Goal: Task Accomplishment & Management: Manage account settings

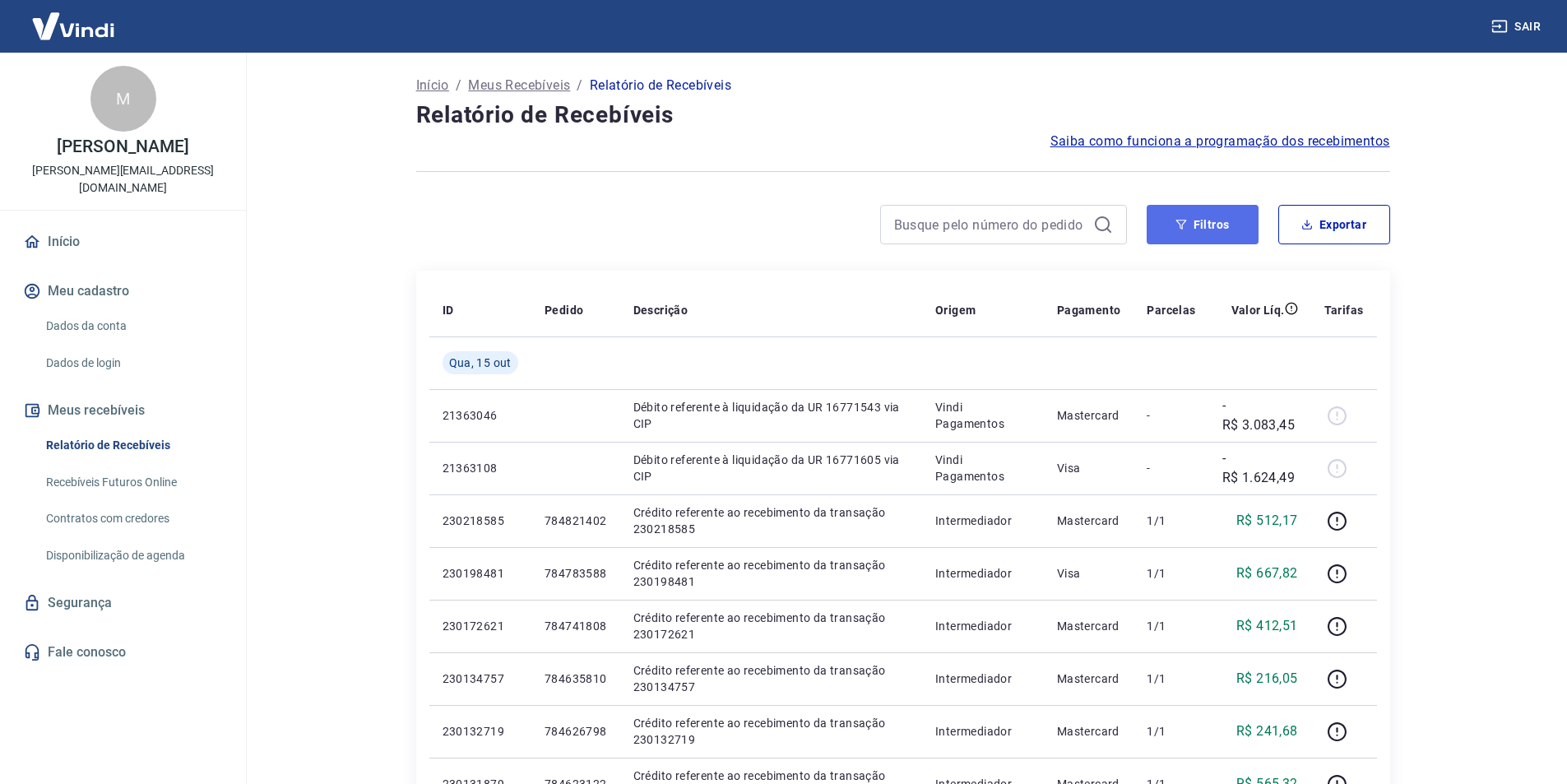
click at [1200, 222] on button "Filtros" at bounding box center [1202, 224] width 112 height 39
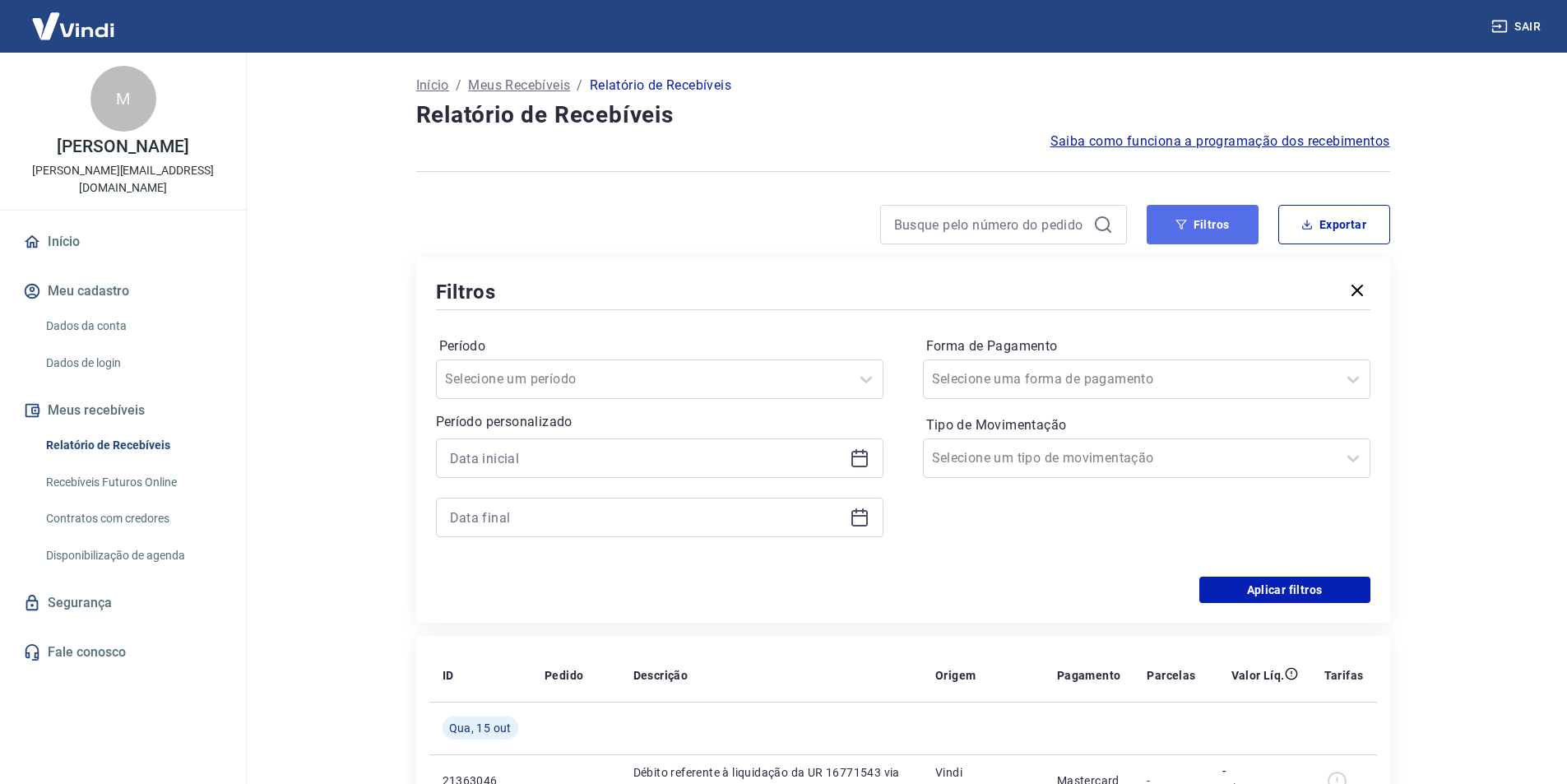
click at [1193, 224] on button "Filtros" at bounding box center [1202, 224] width 112 height 39
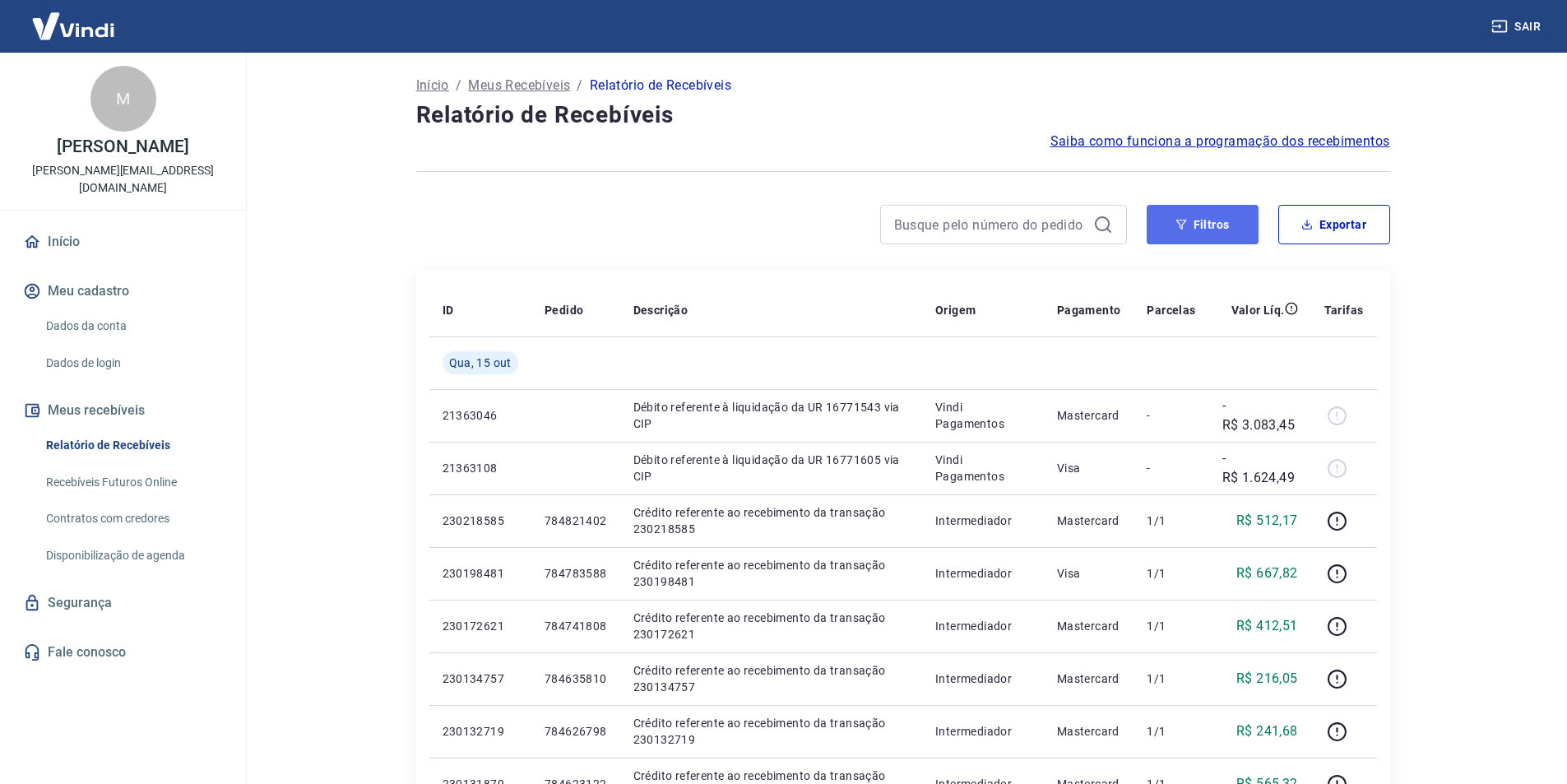
click at [1228, 221] on button "Filtros" at bounding box center [1202, 224] width 112 height 39
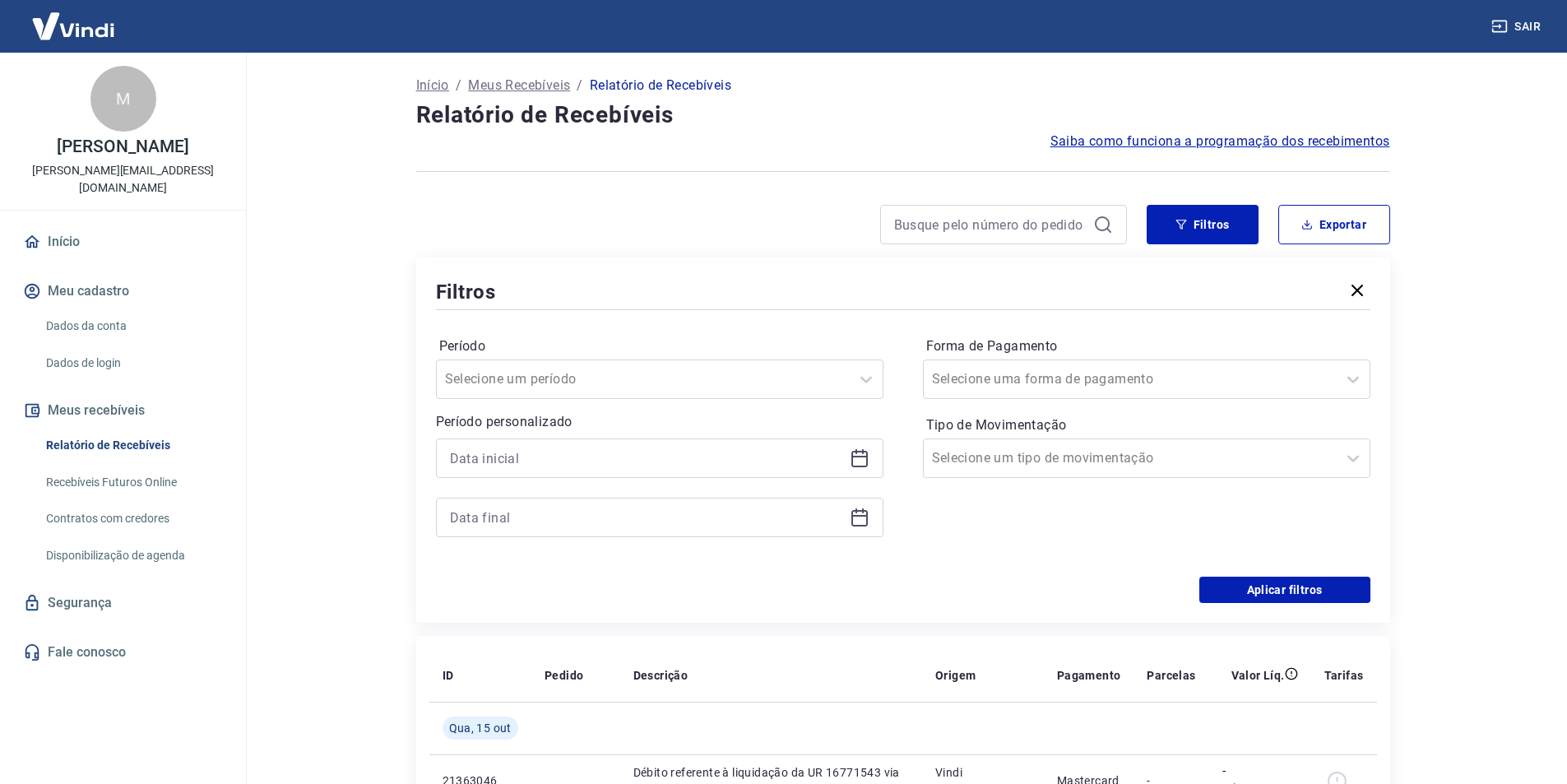
click at [868, 459] on icon at bounding box center [859, 458] width 20 height 20
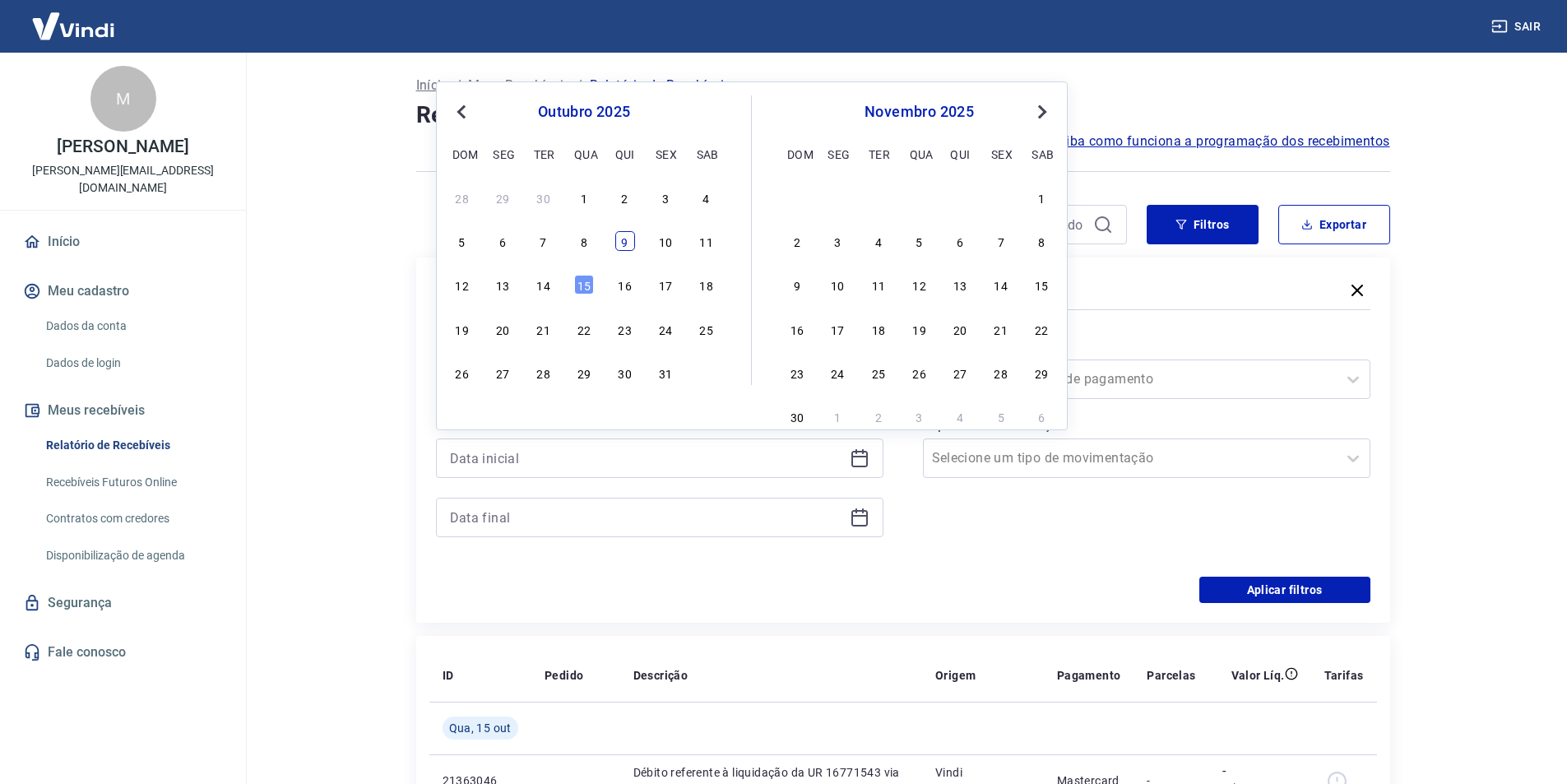
click at [624, 238] on div "9" at bounding box center [625, 240] width 20 height 20
type input "09/10/2025"
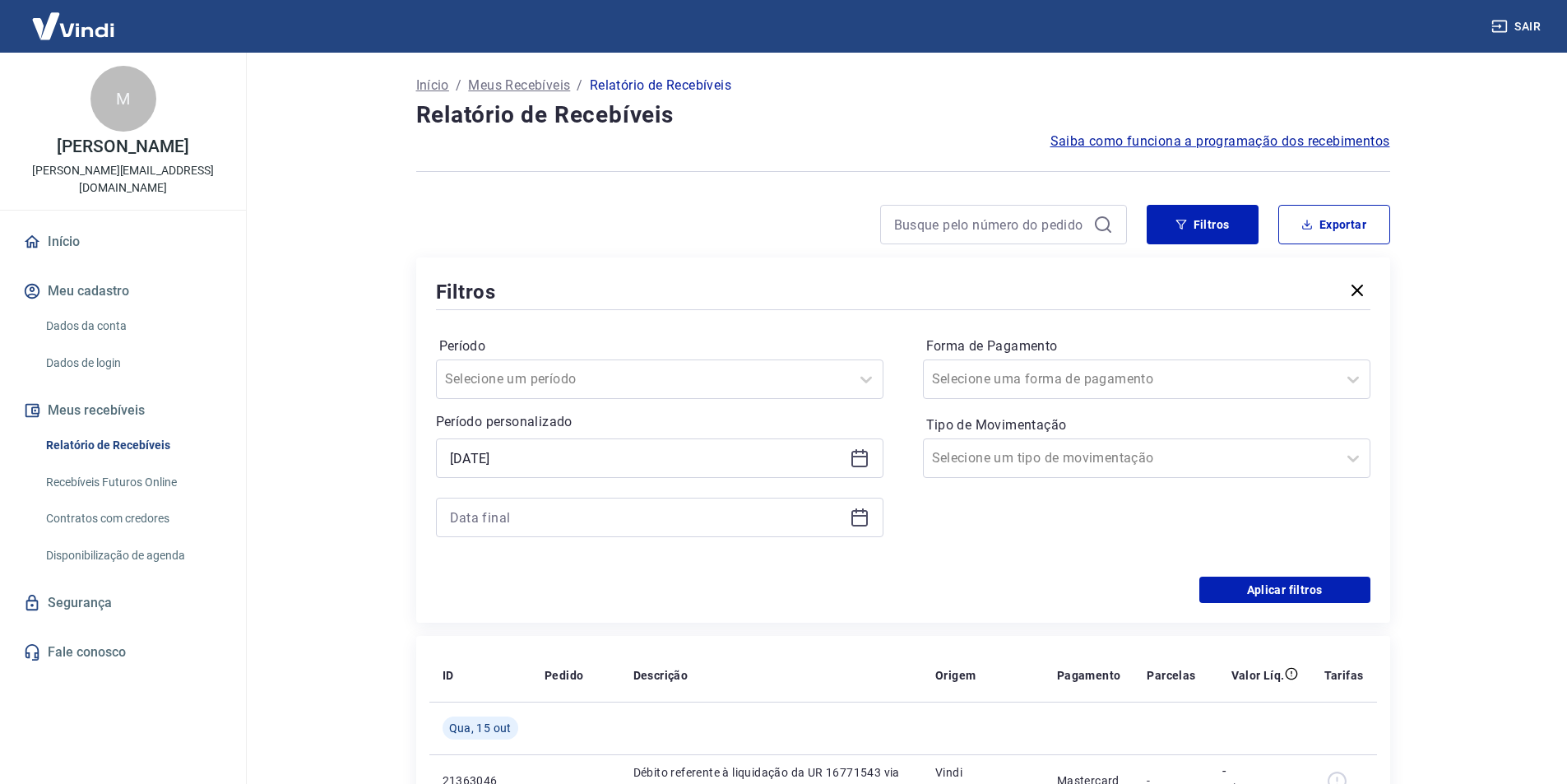
click at [864, 511] on icon at bounding box center [859, 516] width 20 height 20
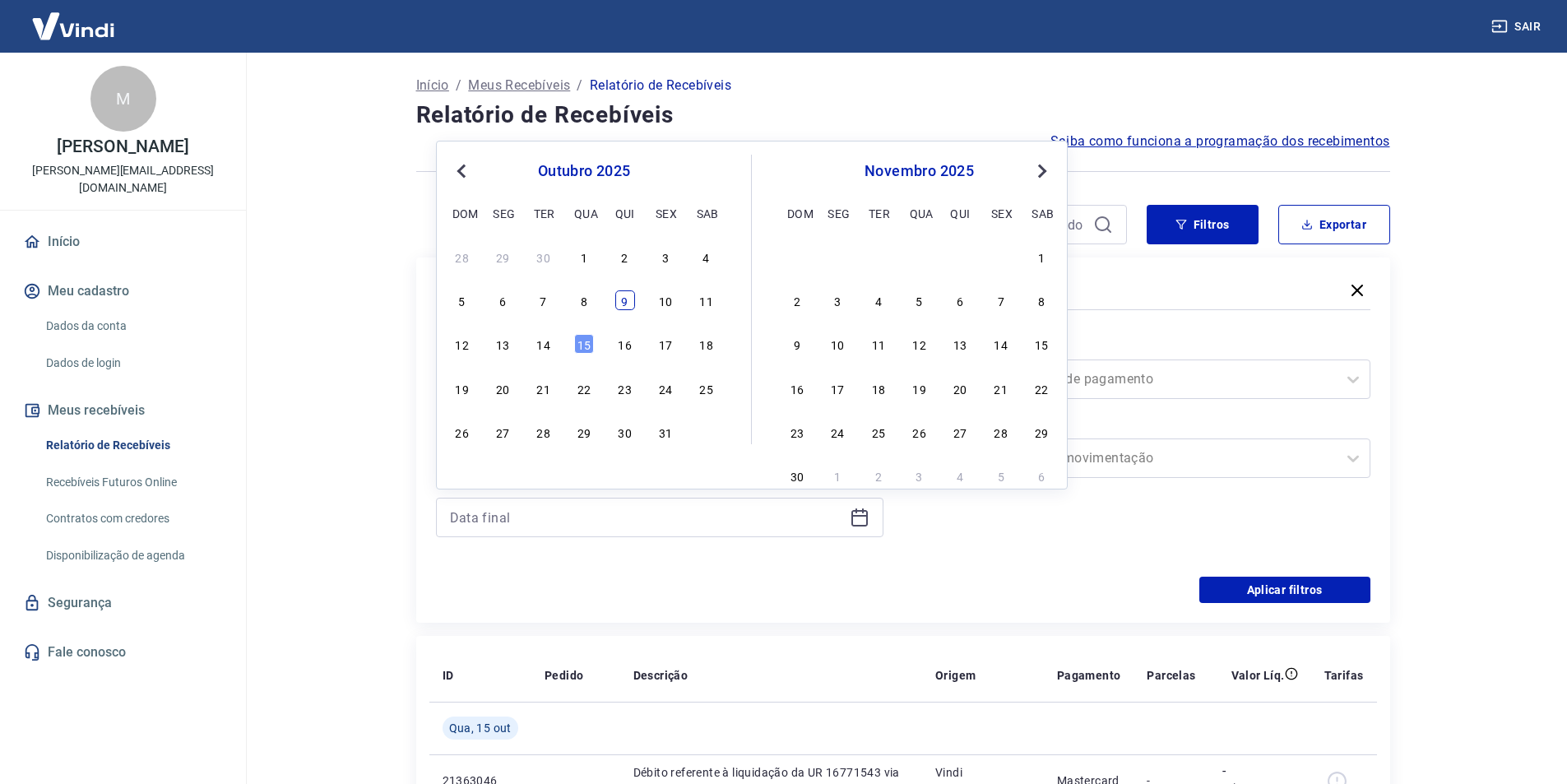
click at [627, 299] on div "9" at bounding box center [625, 300] width 20 height 20
type input "09/10/2025"
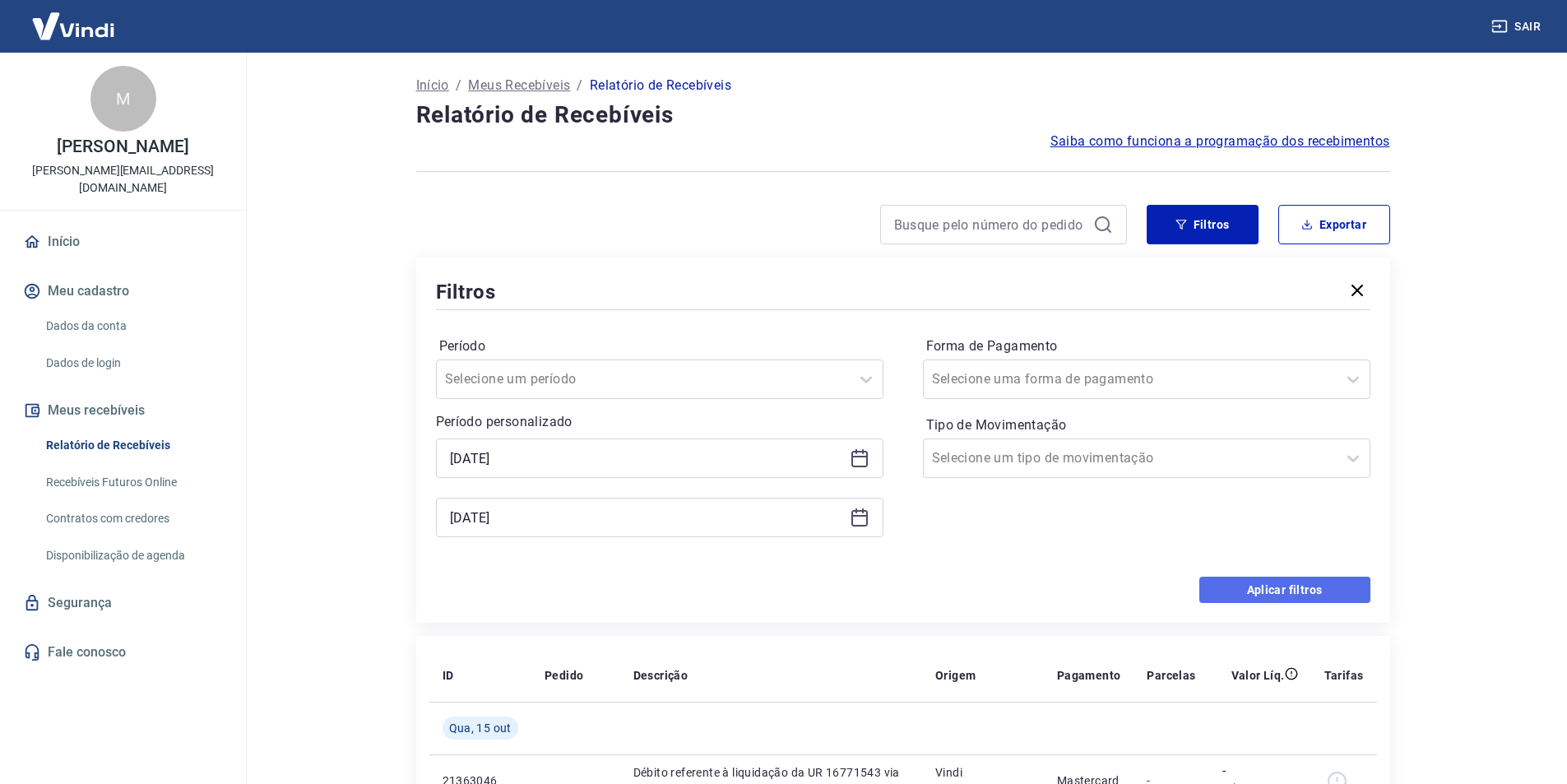
click at [1336, 585] on button "Aplicar filtros" at bounding box center [1285, 589] width 171 height 26
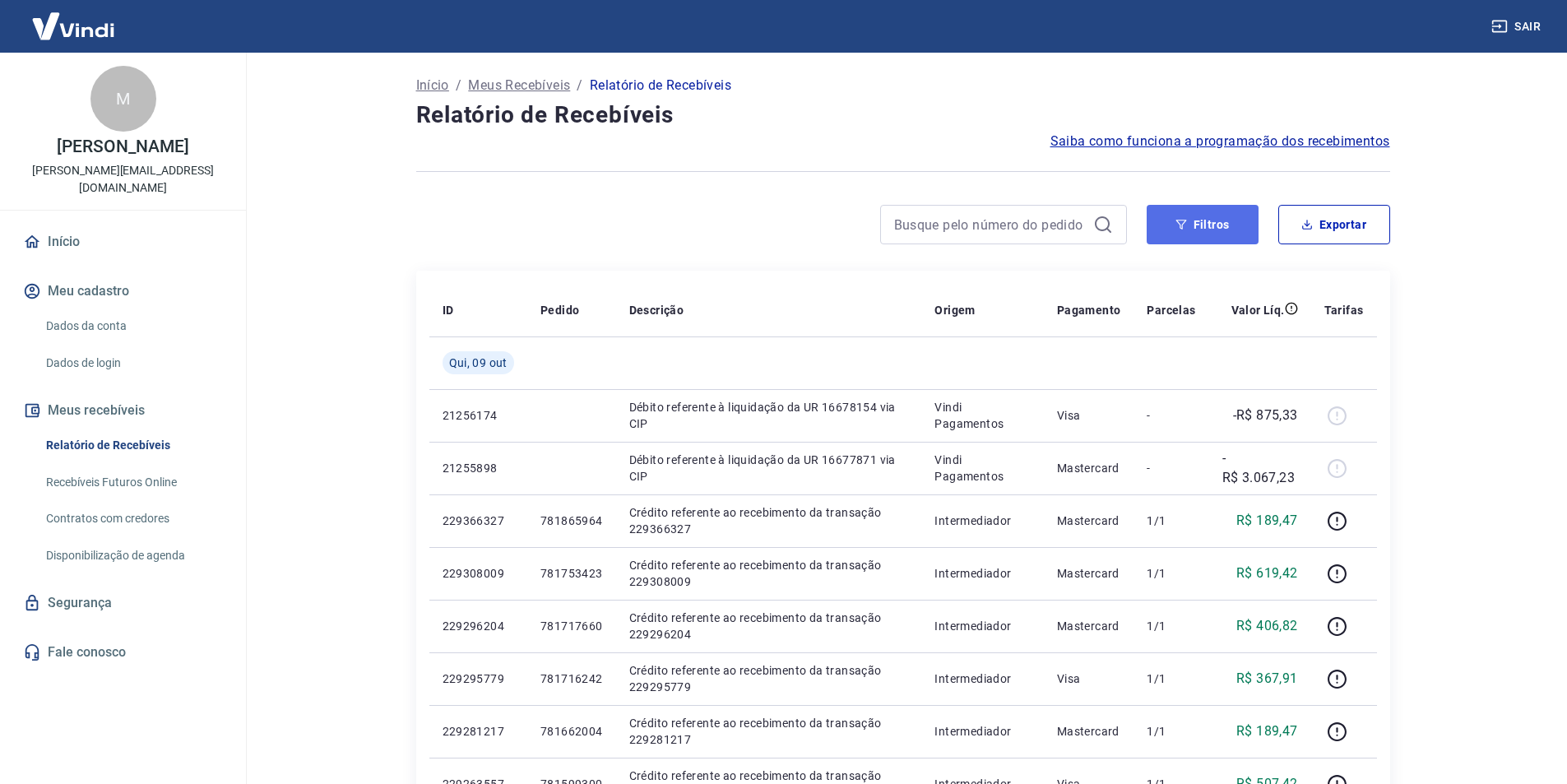
click at [1222, 227] on button "Filtros" at bounding box center [1202, 224] width 112 height 39
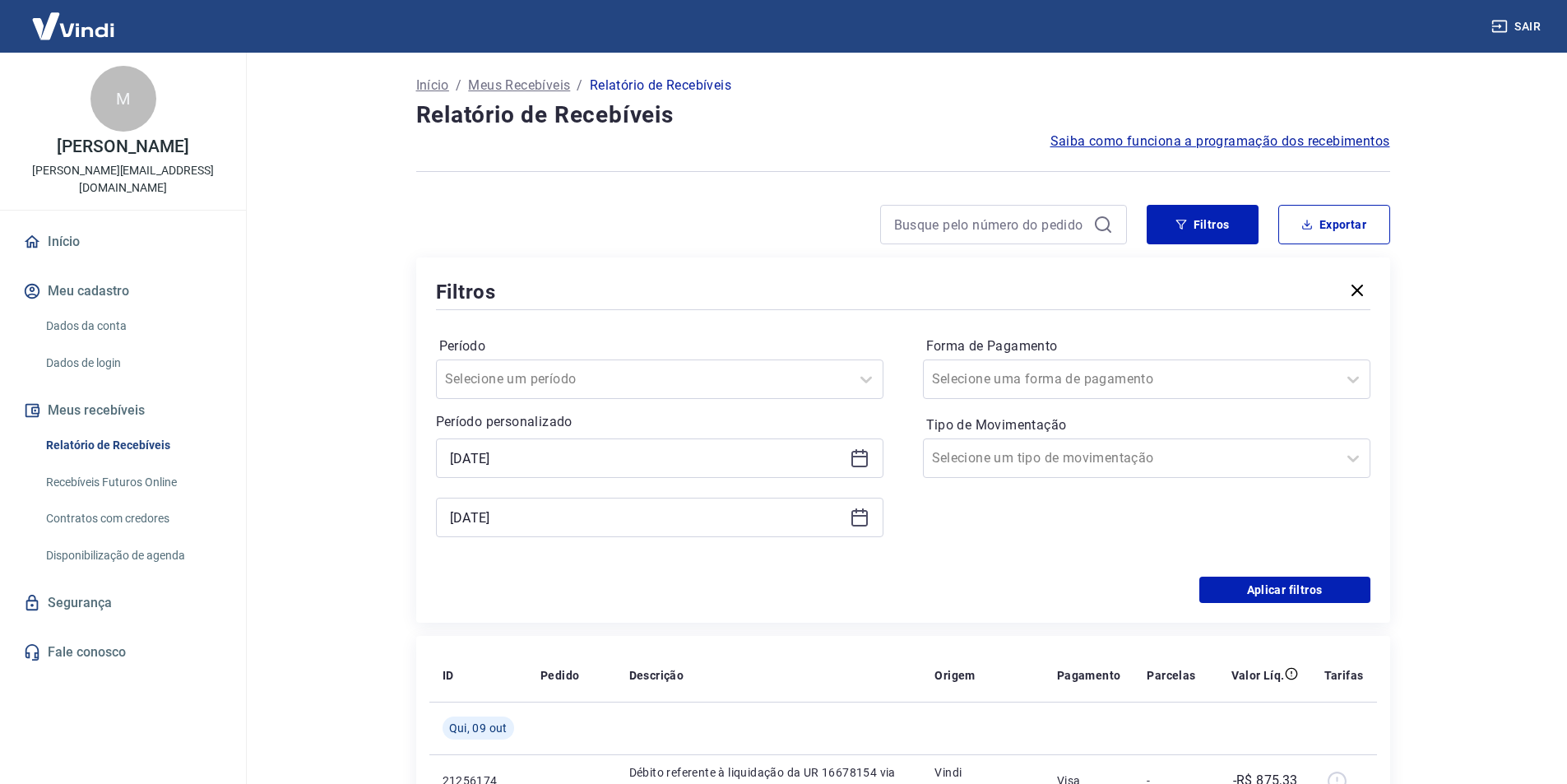
click at [861, 458] on icon at bounding box center [859, 458] width 20 height 20
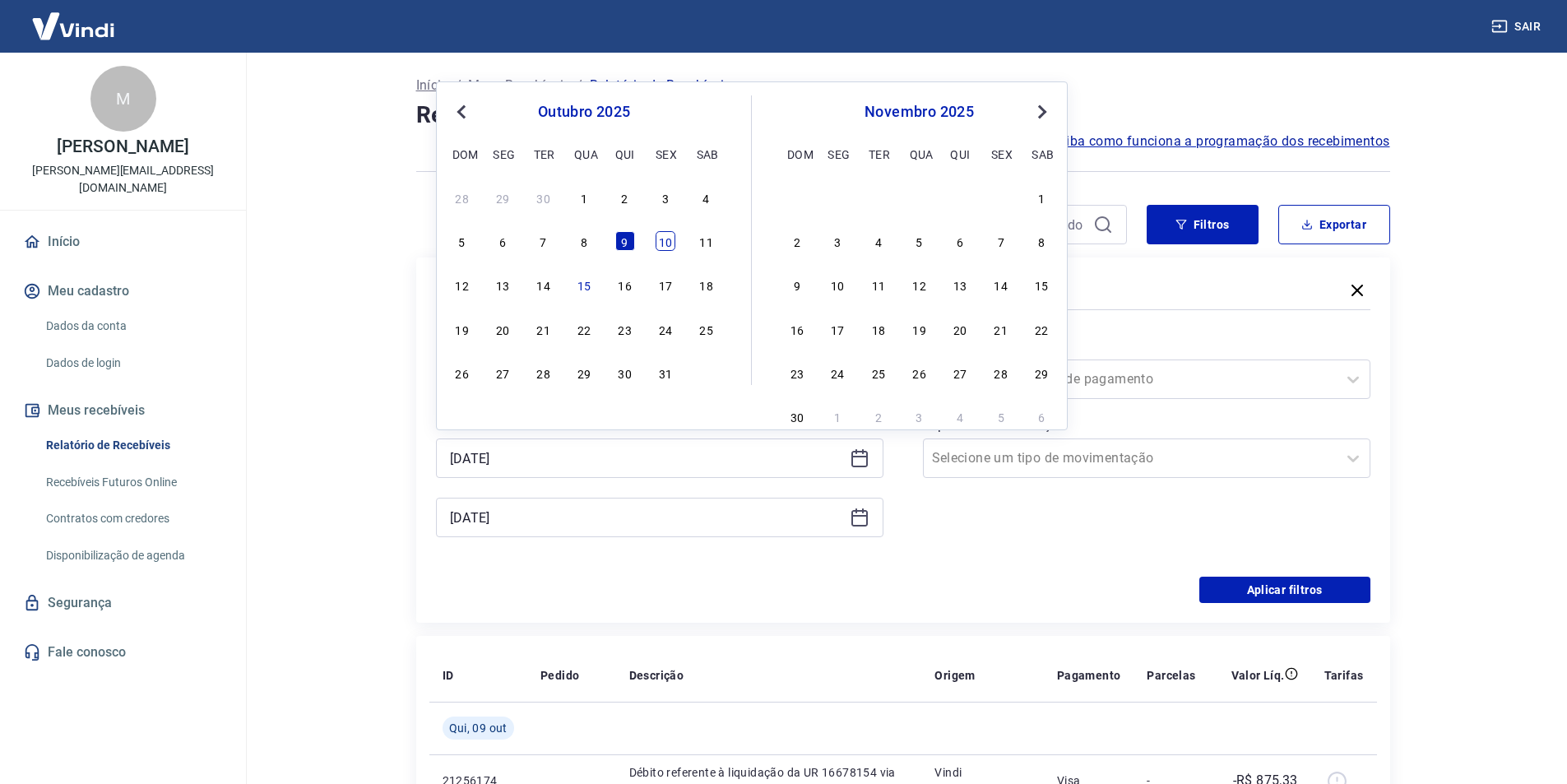
click at [666, 245] on div "10" at bounding box center [665, 240] width 20 height 20
type input "10/10/2025"
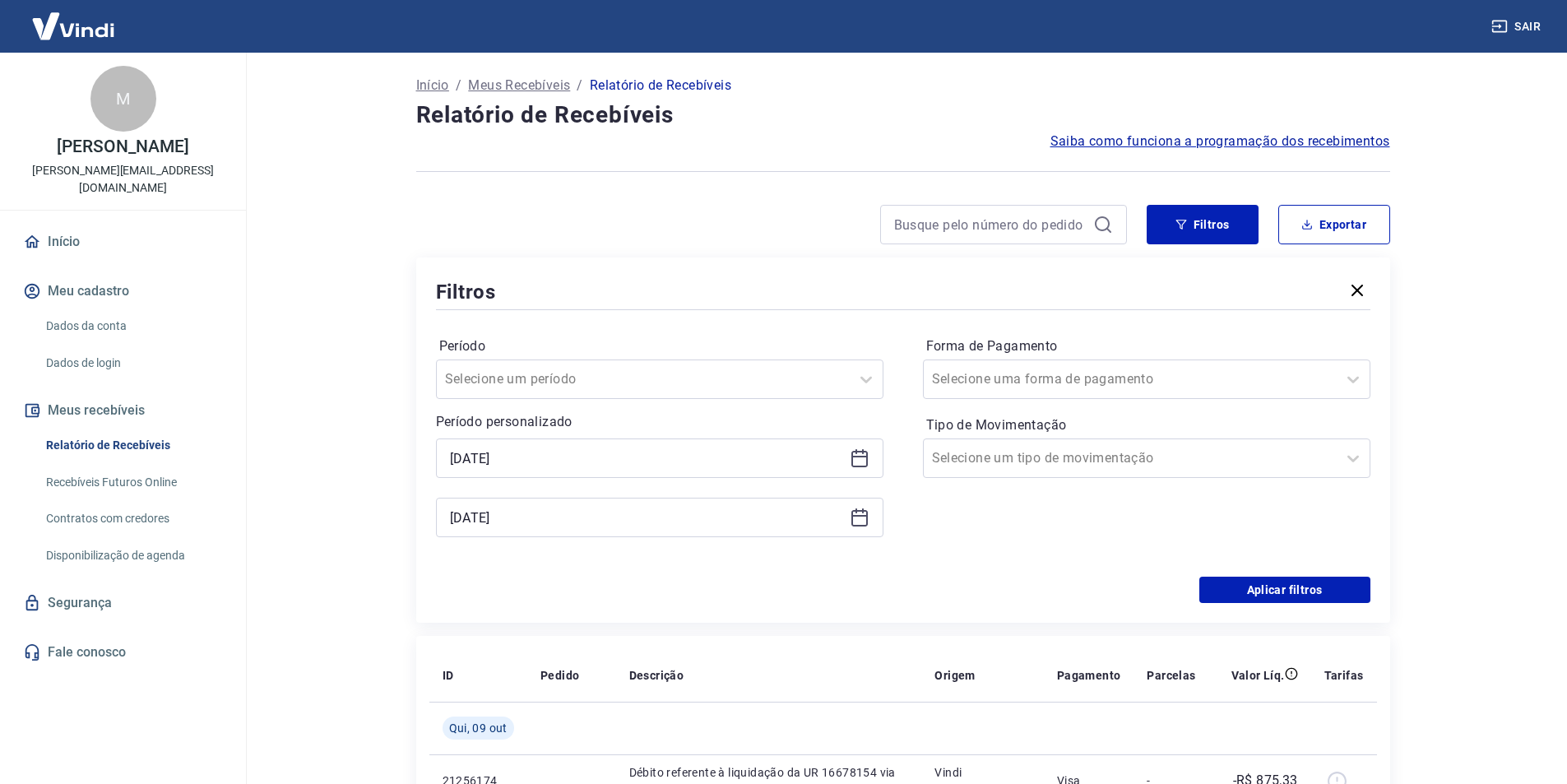
click at [850, 517] on icon at bounding box center [859, 516] width 20 height 20
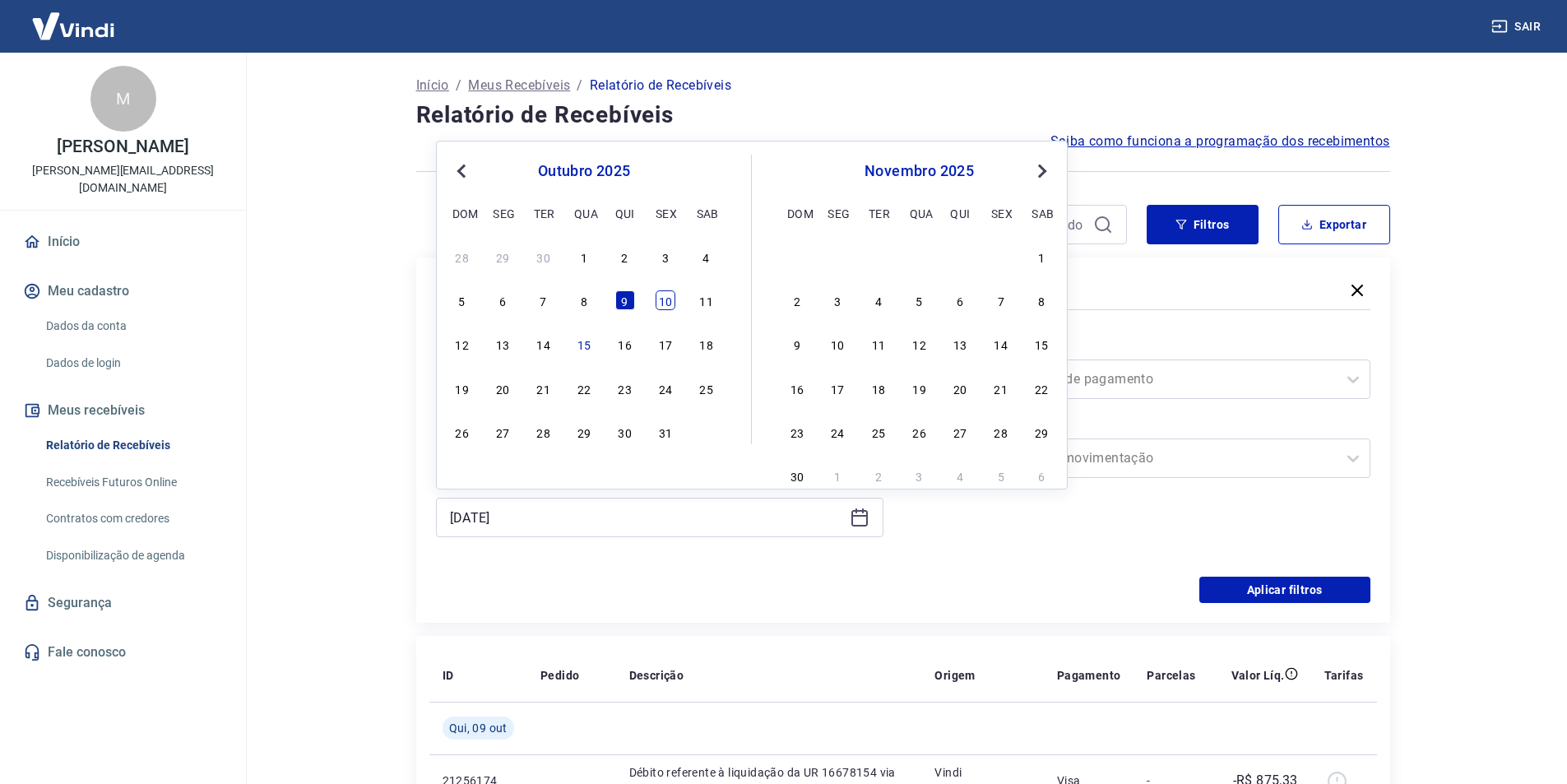
click at [663, 308] on div "10" at bounding box center [665, 300] width 20 height 20
type input "10/10/2025"
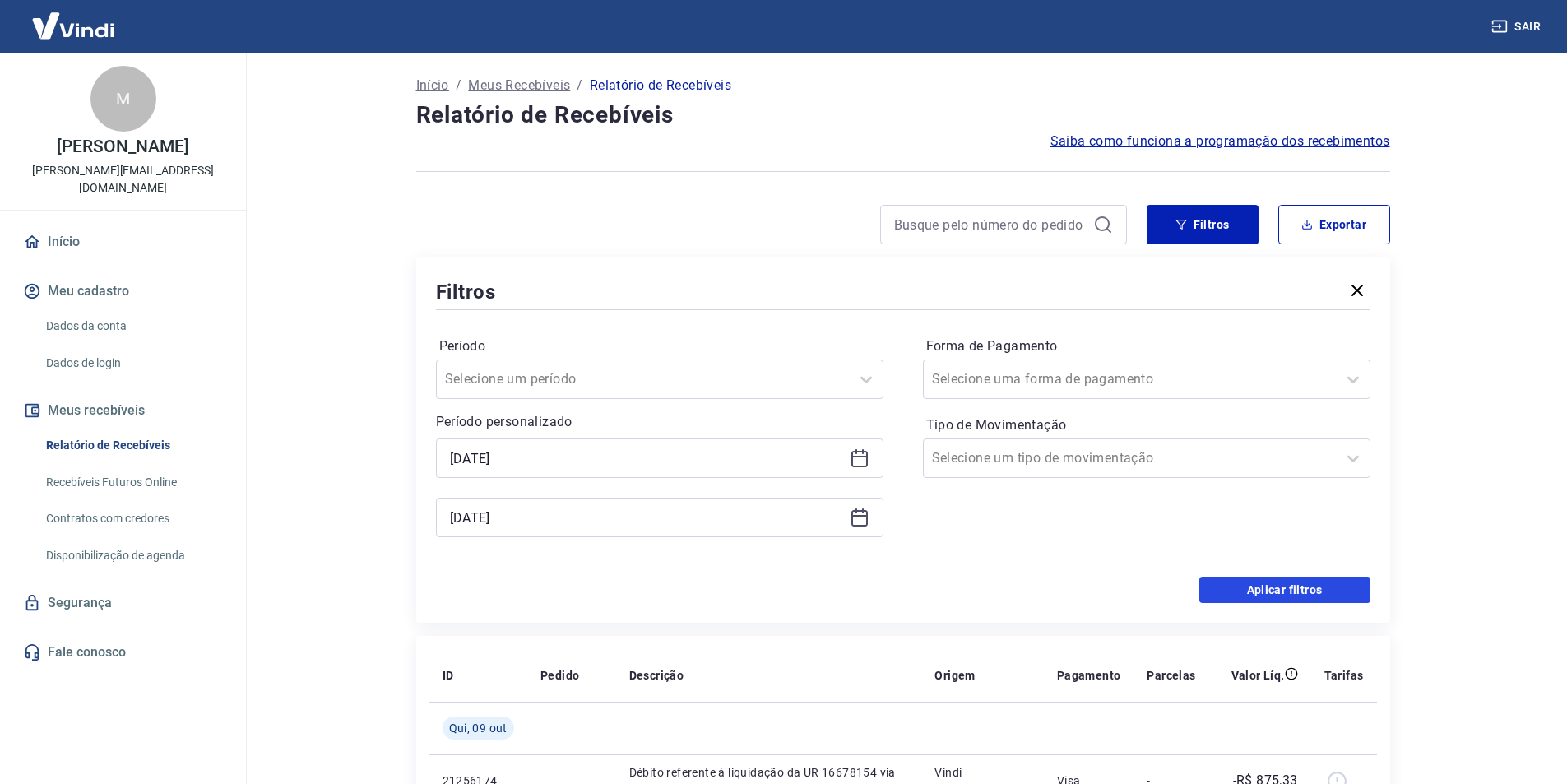
drag, startPoint x: 1283, startPoint y: 593, endPoint x: 1270, endPoint y: 585, distance: 15.3
click at [1283, 592] on button "Aplicar filtros" at bounding box center [1285, 589] width 171 height 26
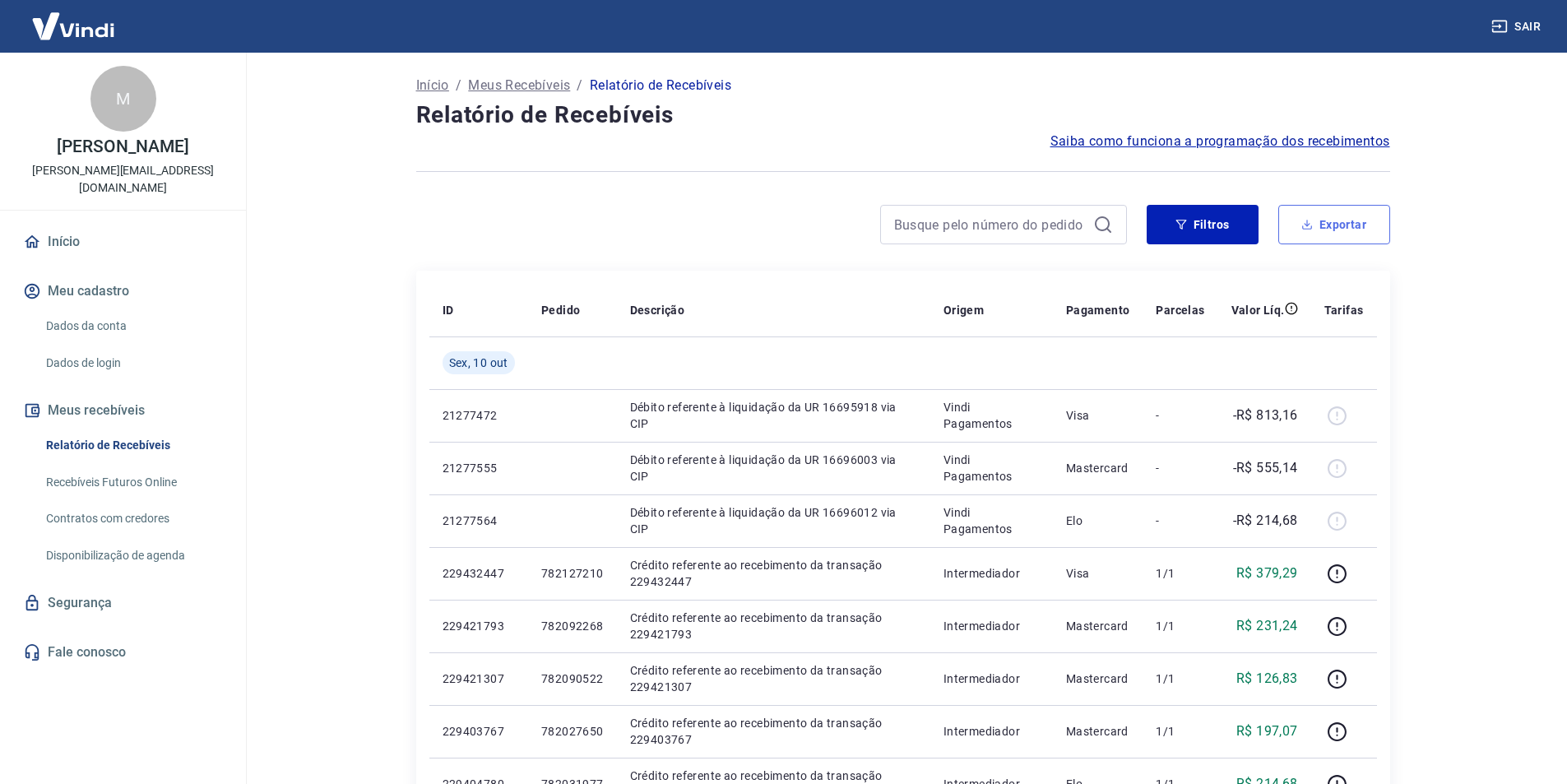
click at [1325, 214] on button "Exportar" at bounding box center [1334, 224] width 112 height 39
type input "10/10/2025"
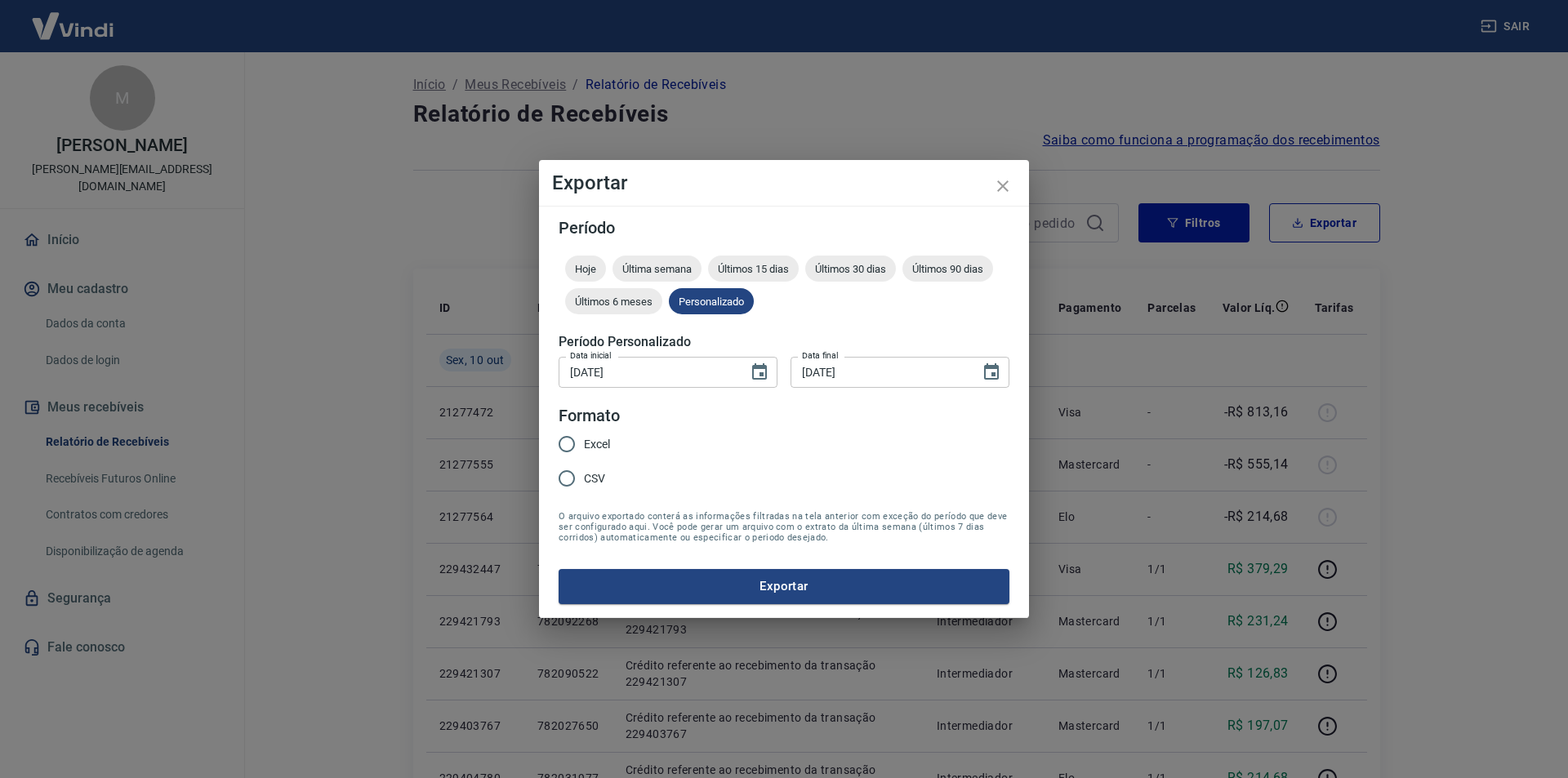
click at [564, 447] on input "Excel" at bounding box center [566, 444] width 35 height 35
radio input "true"
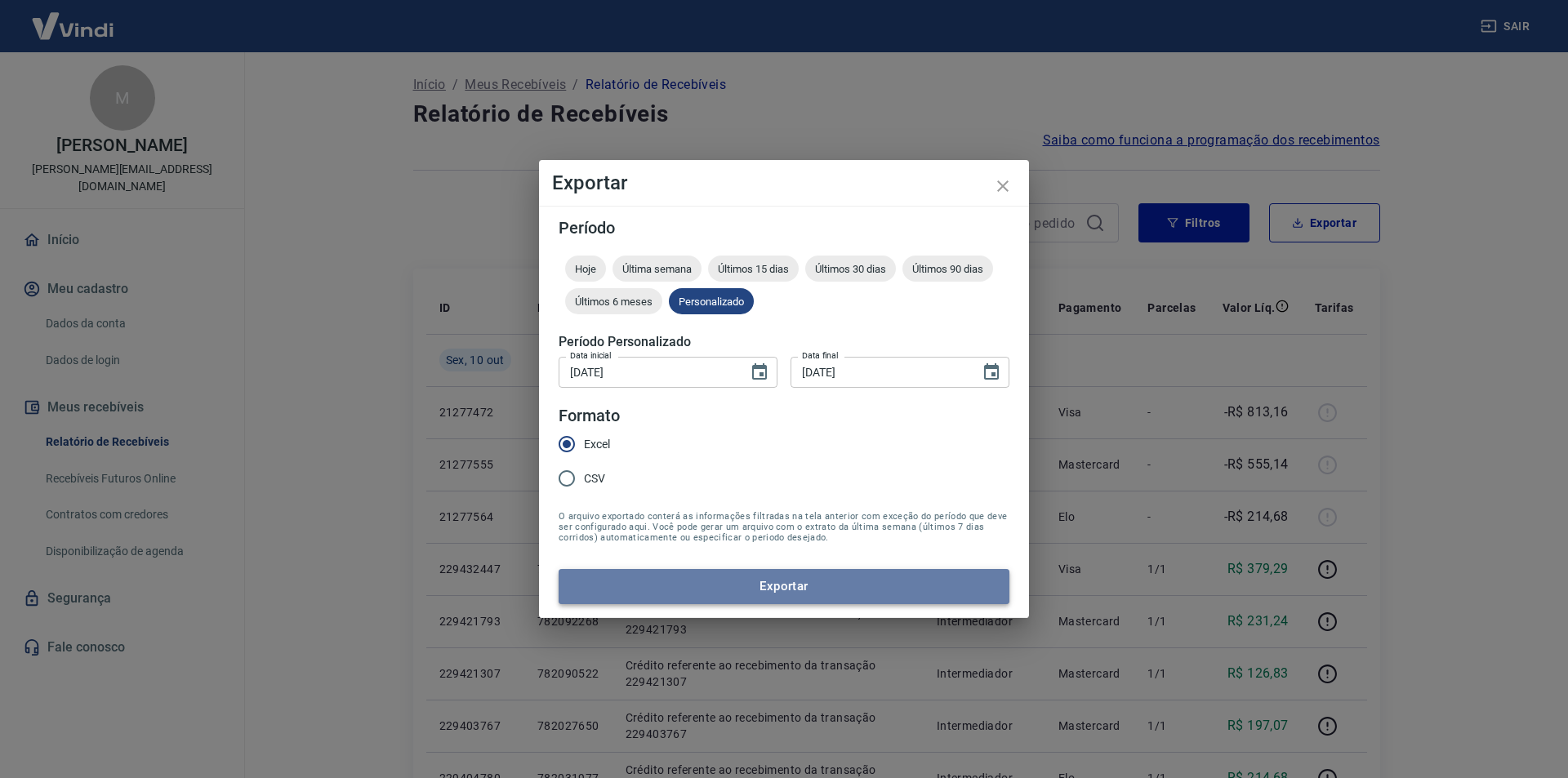
click at [817, 600] on button "Exportar" at bounding box center [784, 586] width 451 height 35
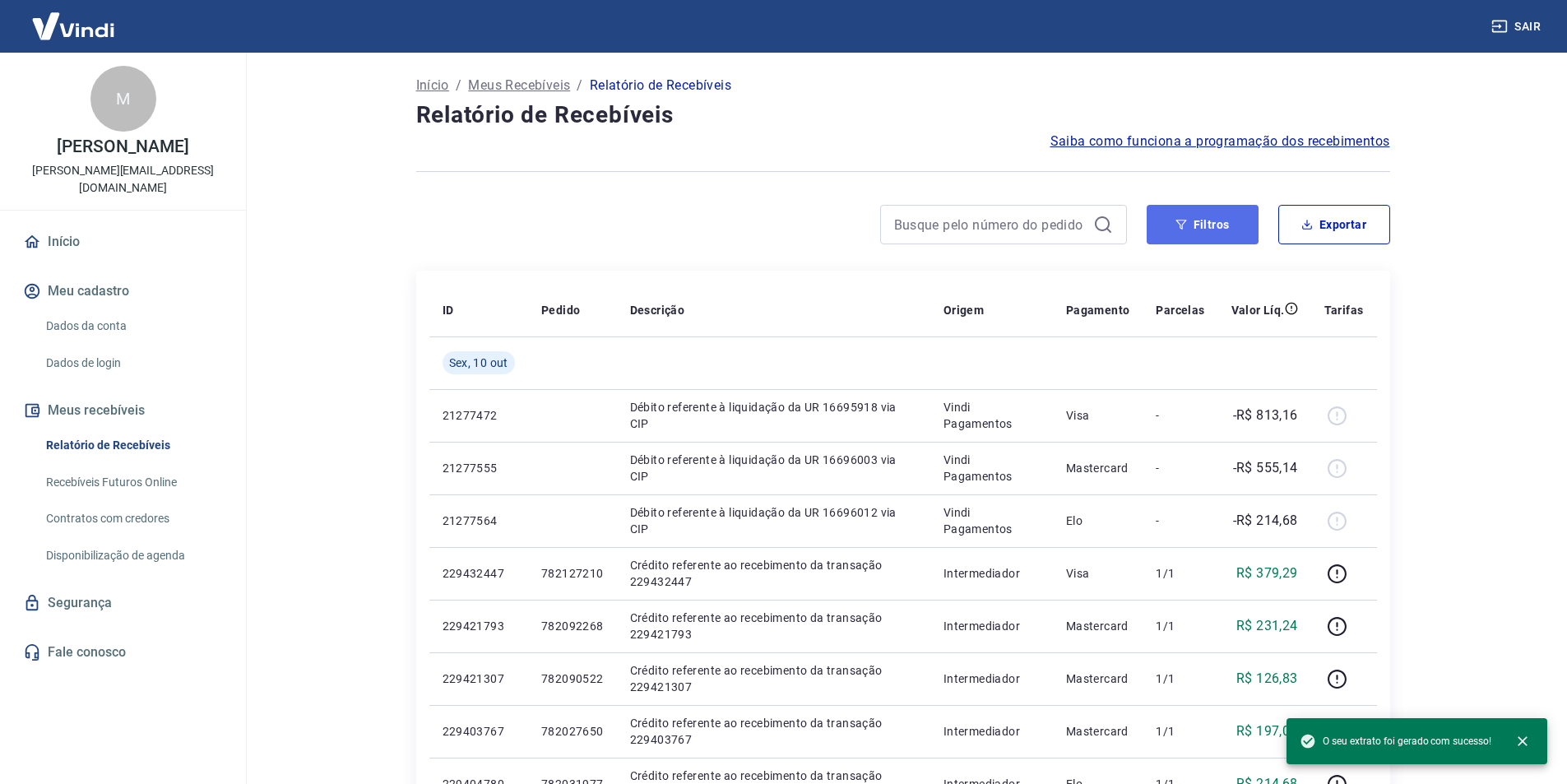
drag, startPoint x: 1214, startPoint y: 223, endPoint x: 1182, endPoint y: 223, distance: 32.0
click at [1214, 223] on button "Filtros" at bounding box center [1202, 224] width 112 height 39
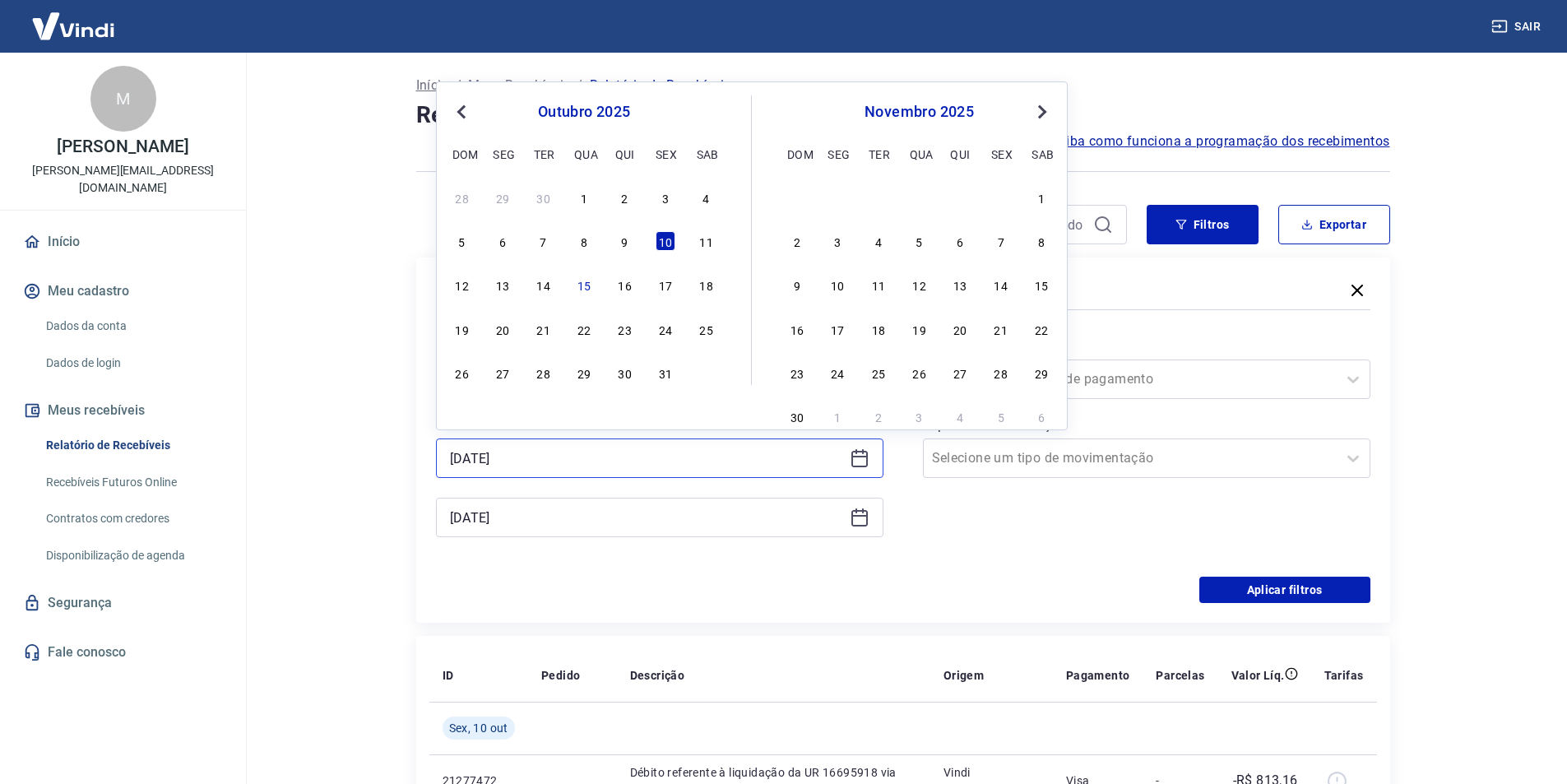
drag, startPoint x: 463, startPoint y: 454, endPoint x: 447, endPoint y: 452, distance: 16.1
click at [447, 452] on div "10/10/2025" at bounding box center [659, 458] width 448 height 39
click at [701, 239] on div "11" at bounding box center [706, 240] width 20 height 20
type input "11/10/2025"
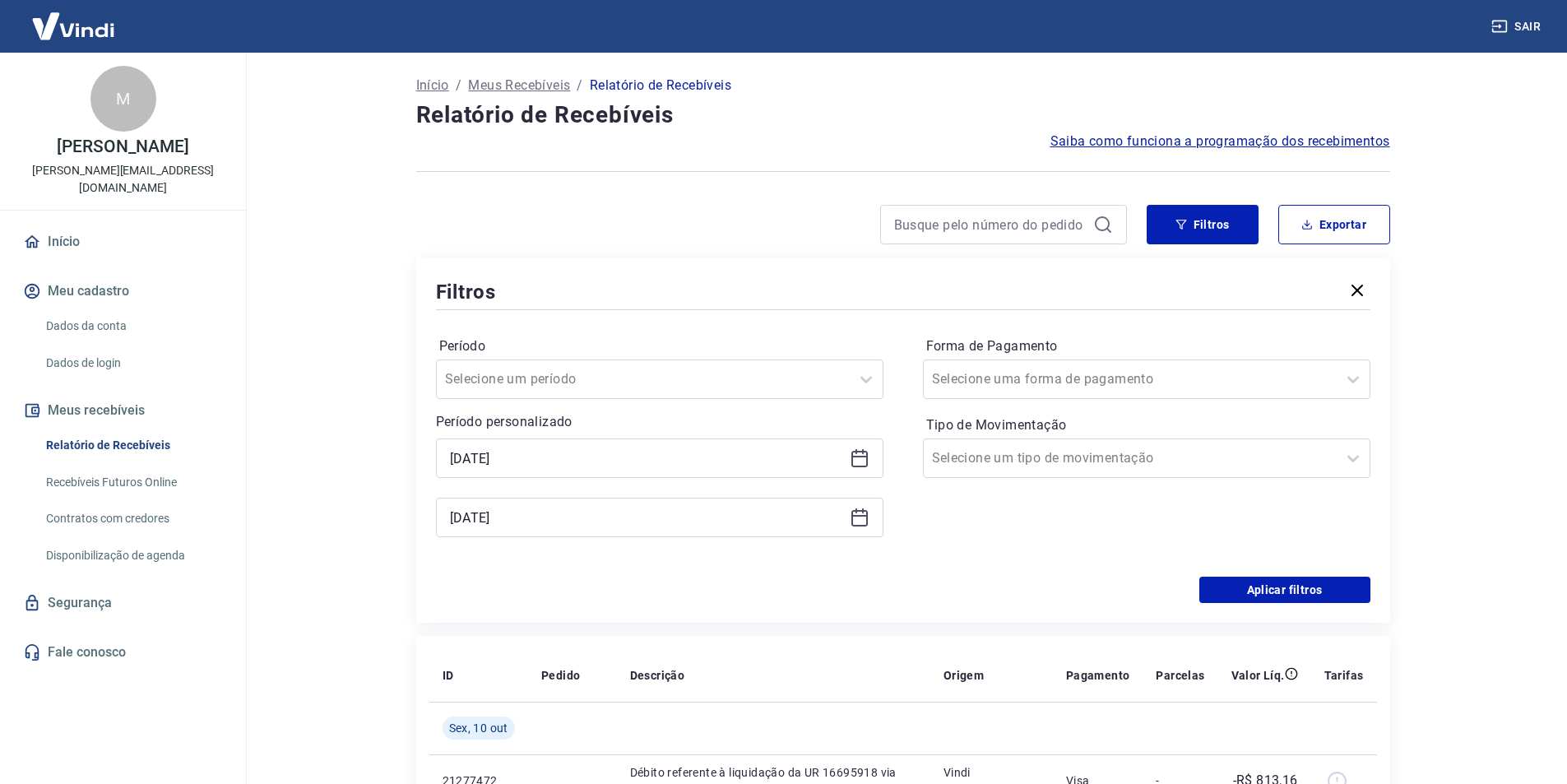
click at [861, 516] on icon at bounding box center [859, 516] width 16 height 2
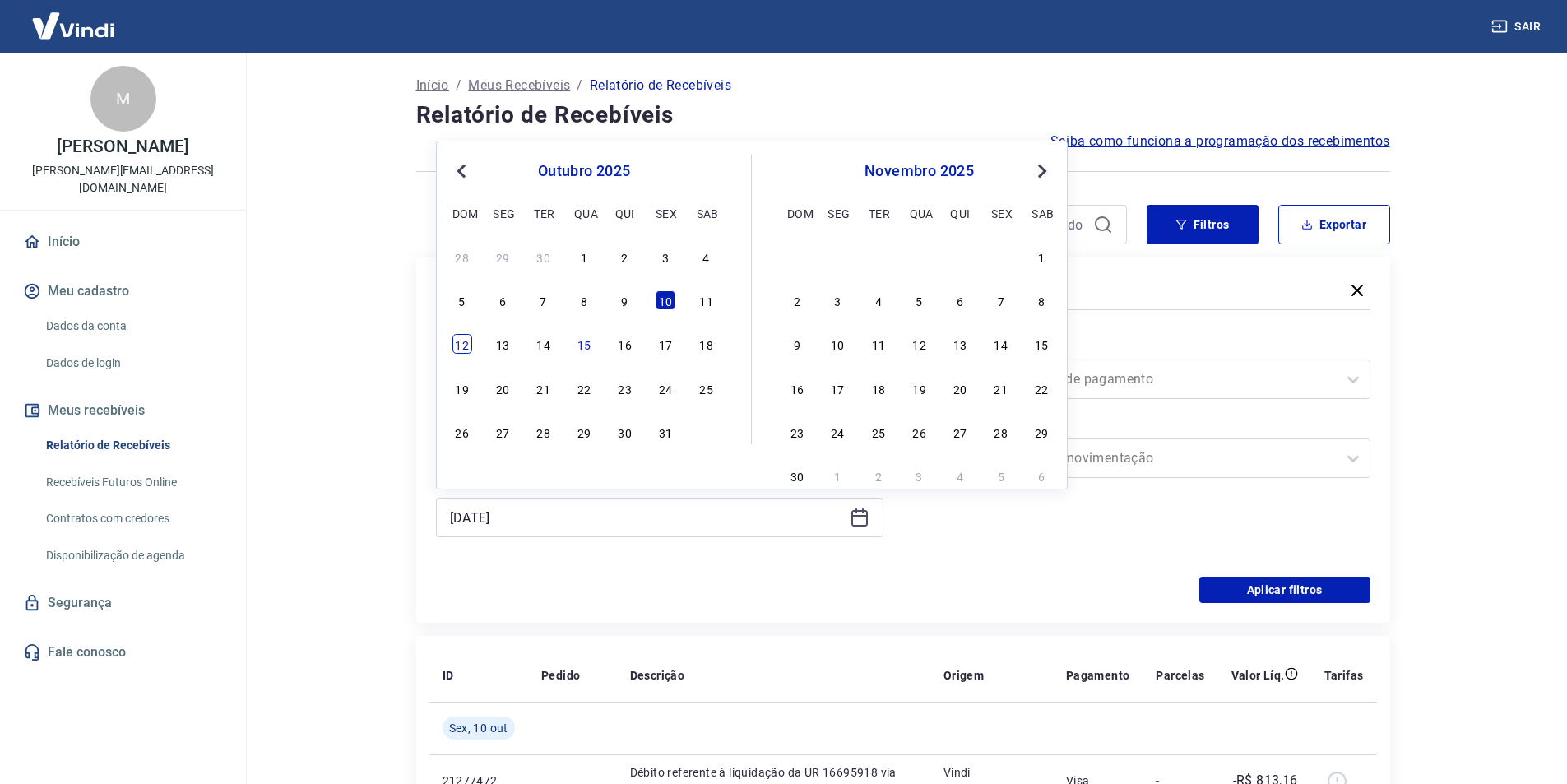
drag, startPoint x: 460, startPoint y: 336, endPoint x: 462, endPoint y: 346, distance: 10.2
click at [460, 337] on div "12" at bounding box center [462, 343] width 20 height 20
type input "12/10/2025"
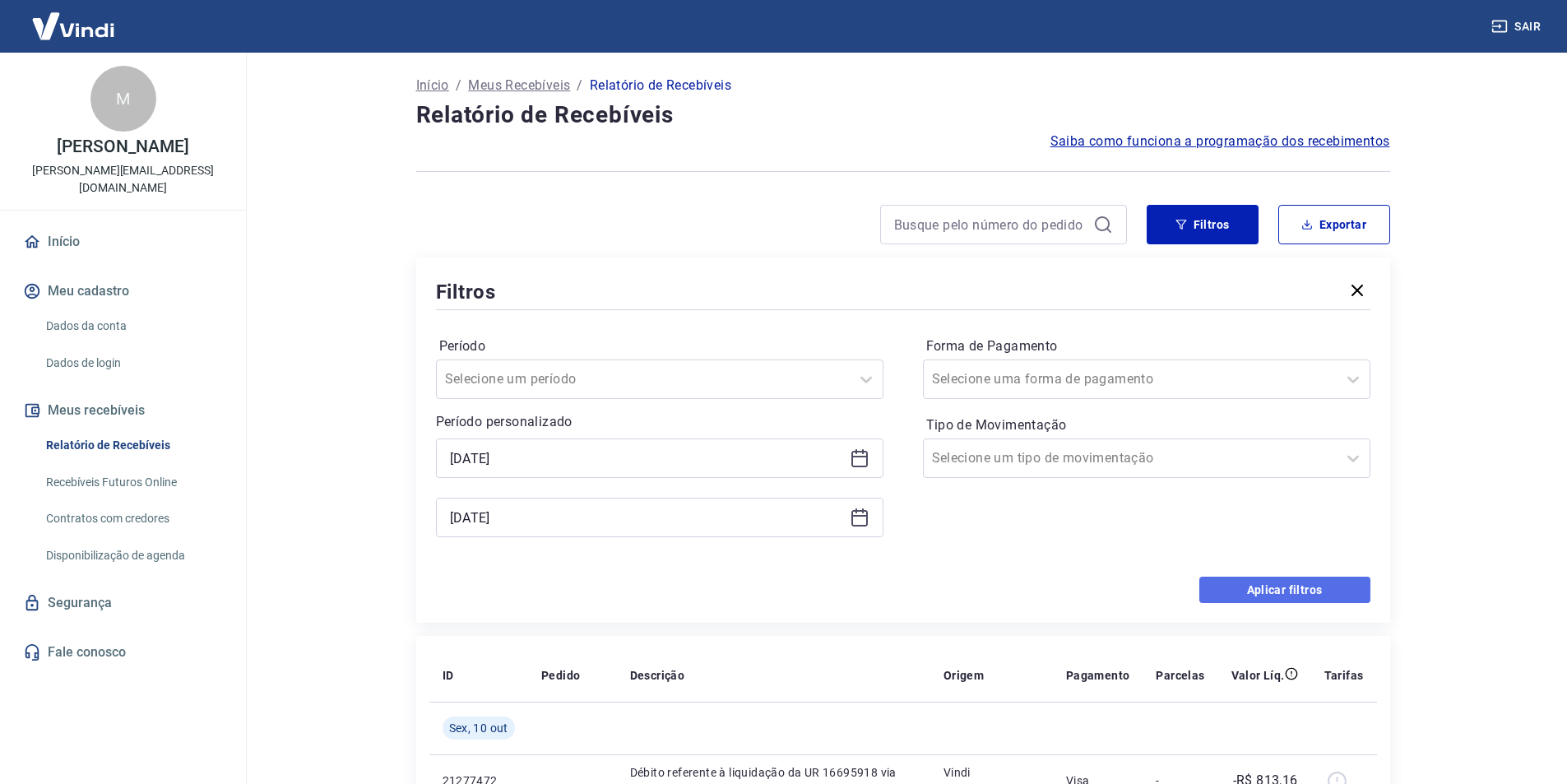
click at [1290, 584] on button "Aplicar filtros" at bounding box center [1285, 589] width 171 height 26
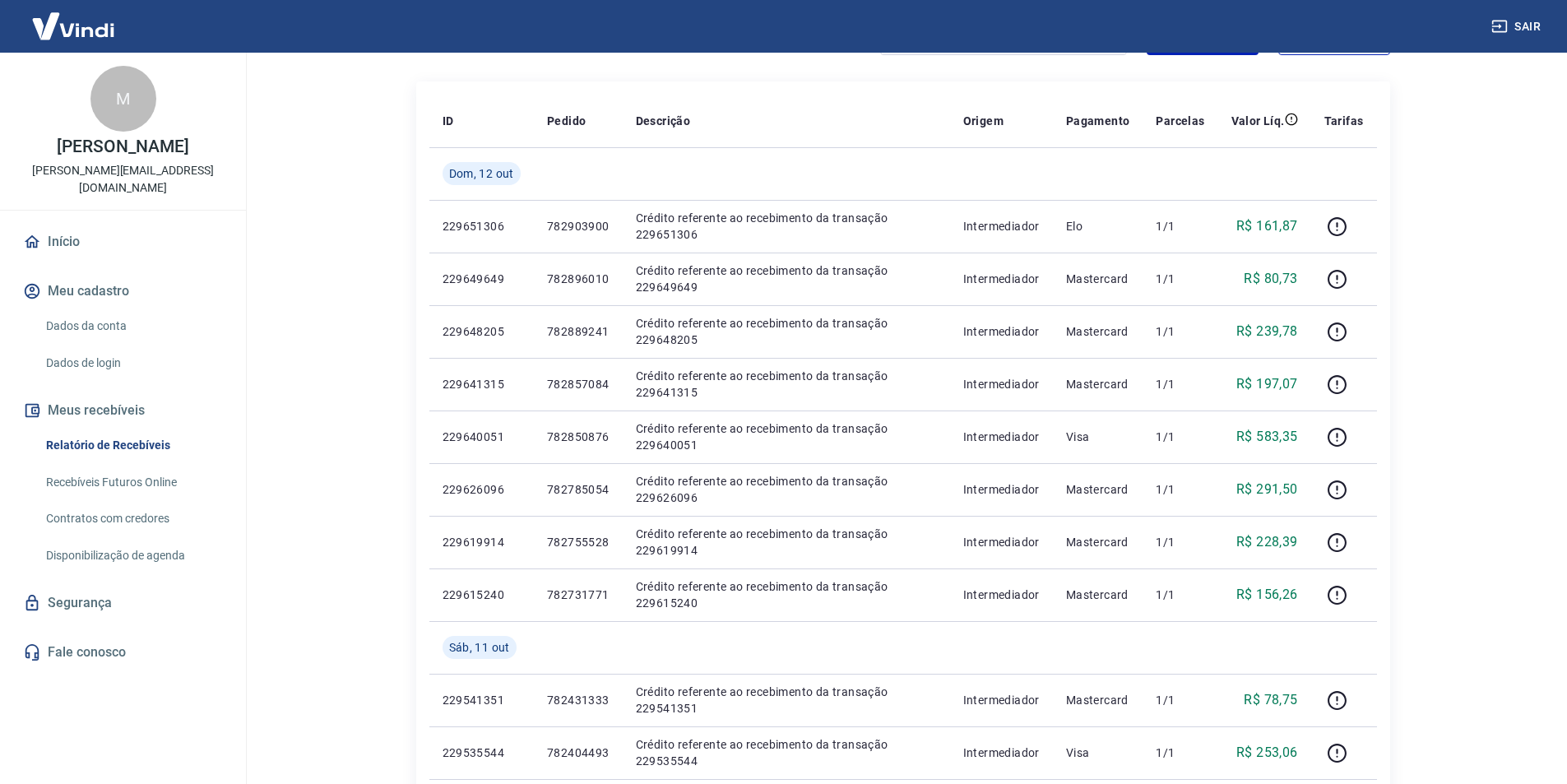
scroll to position [164, 0]
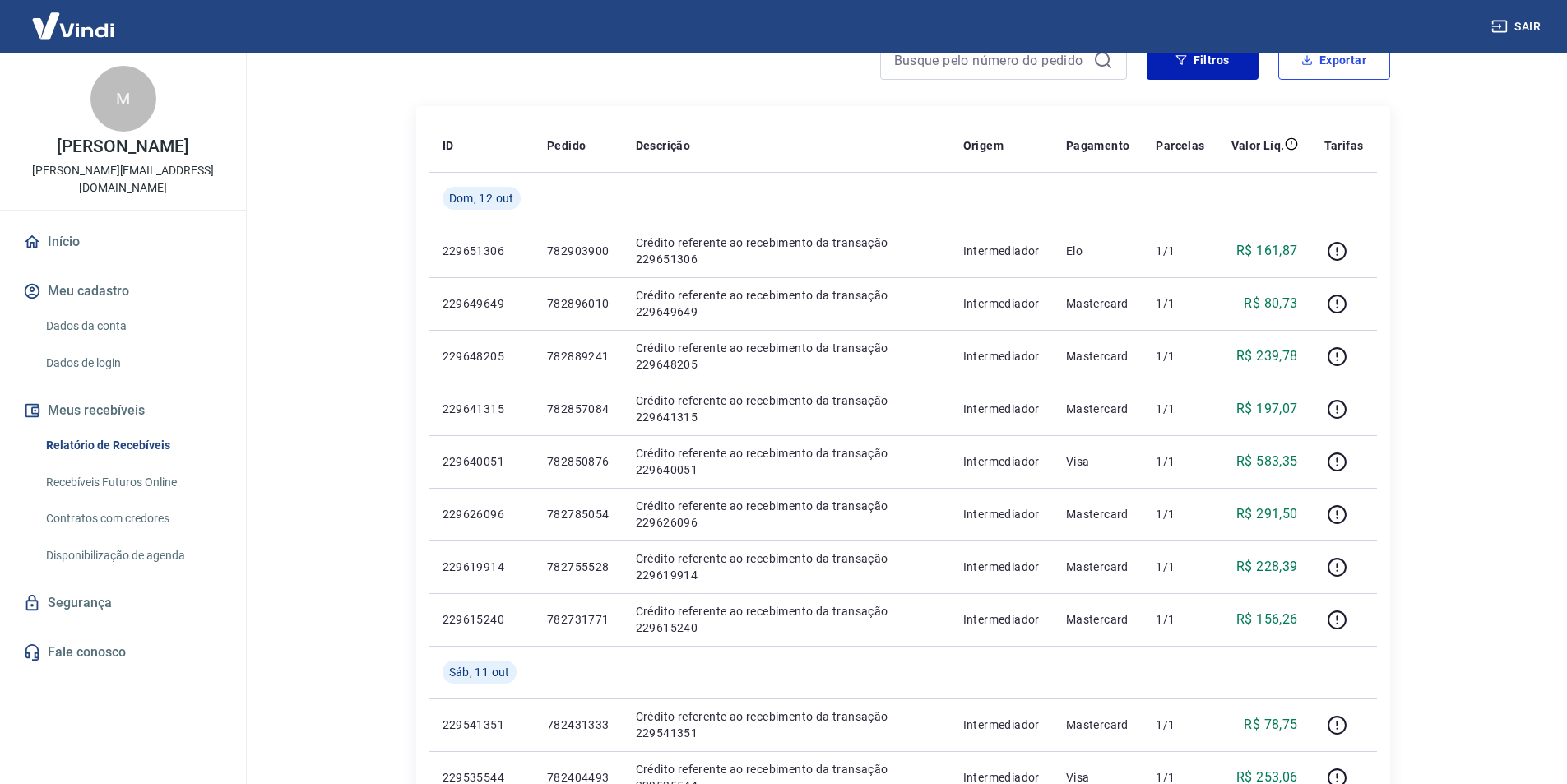
click at [1333, 66] on button "Exportar" at bounding box center [1334, 60] width 112 height 39
type input "11/10/2025"
type input "12/10/2025"
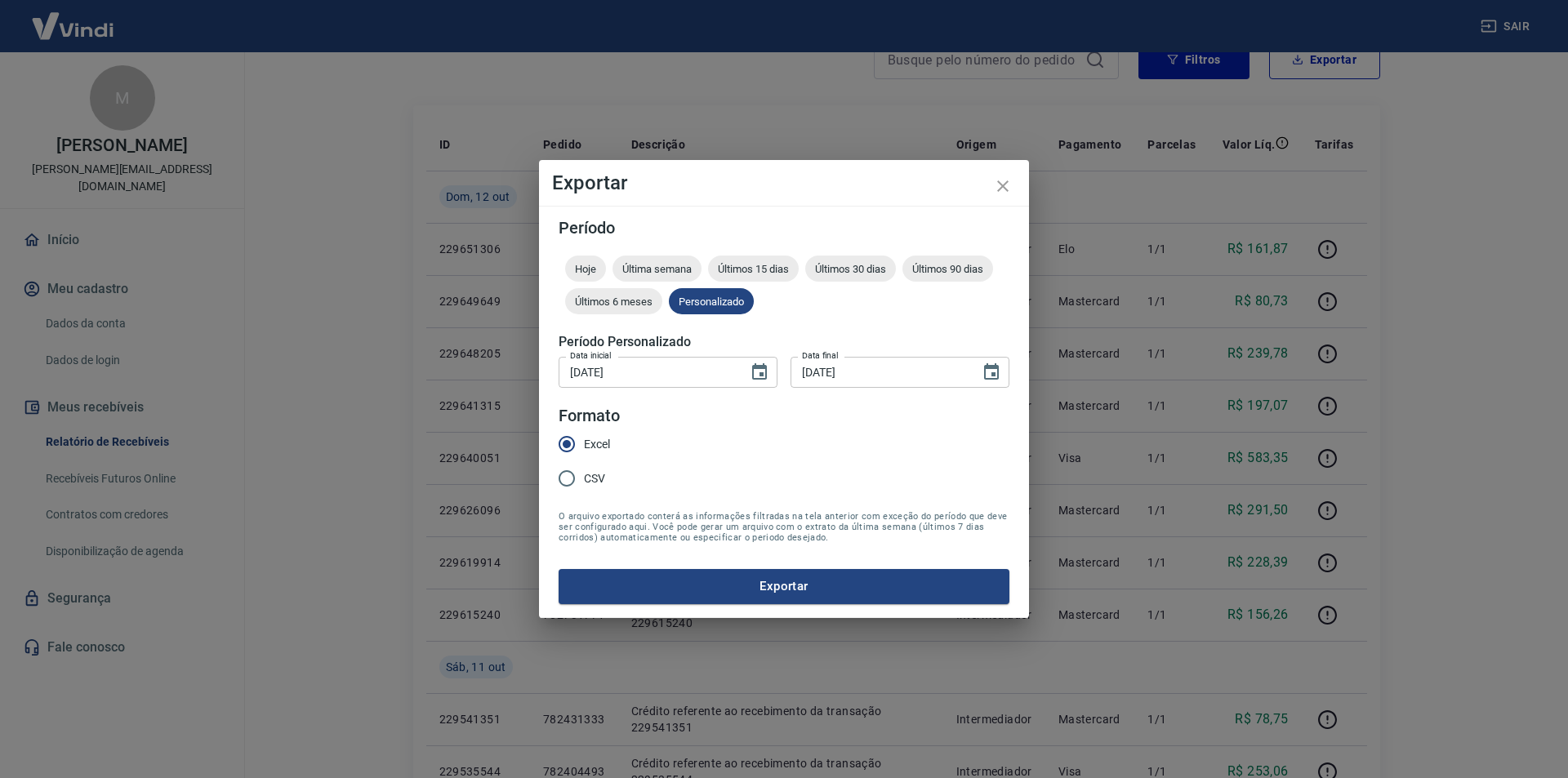
click at [809, 582] on button "Exportar" at bounding box center [784, 586] width 451 height 35
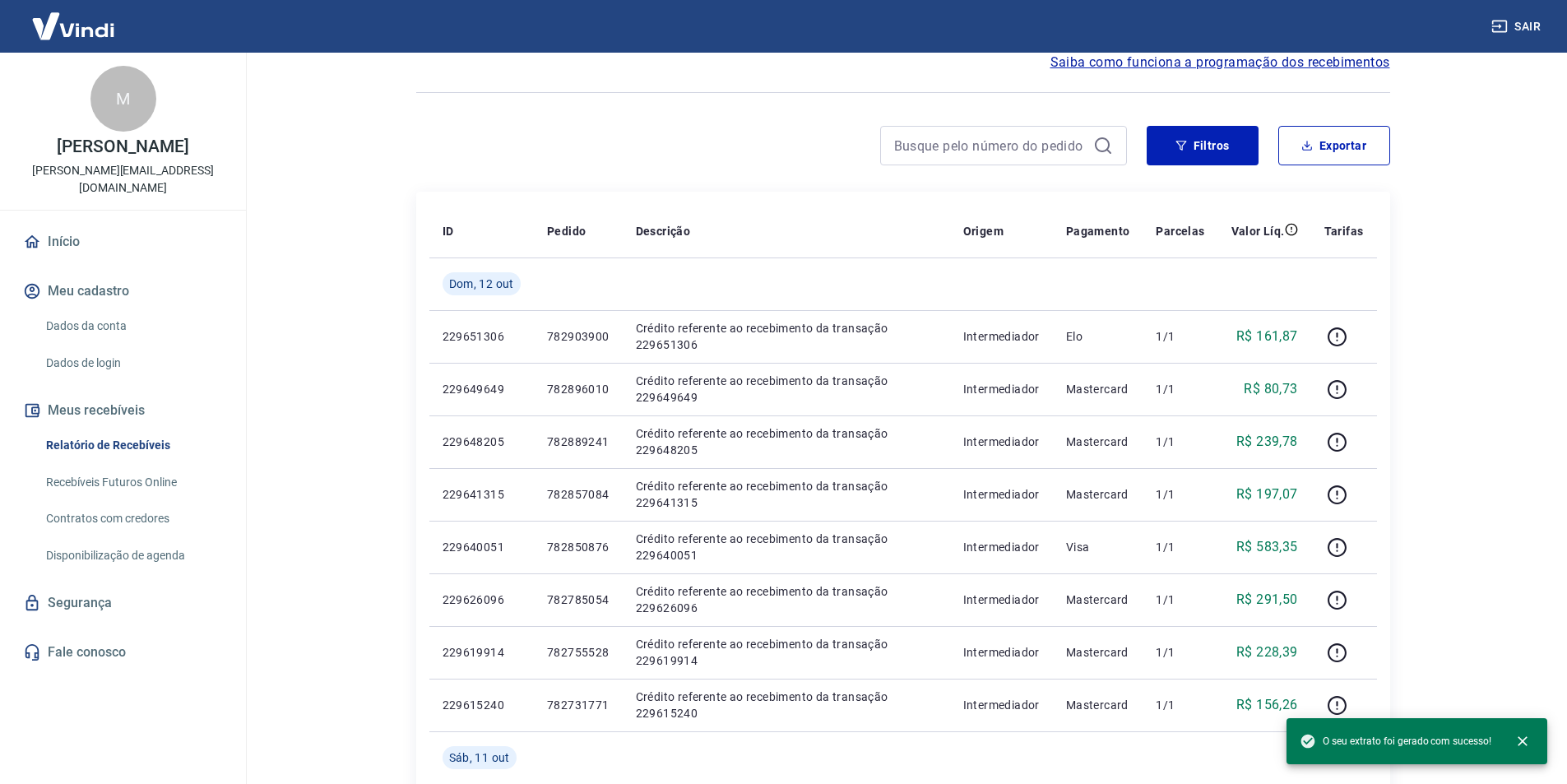
scroll to position [0, 0]
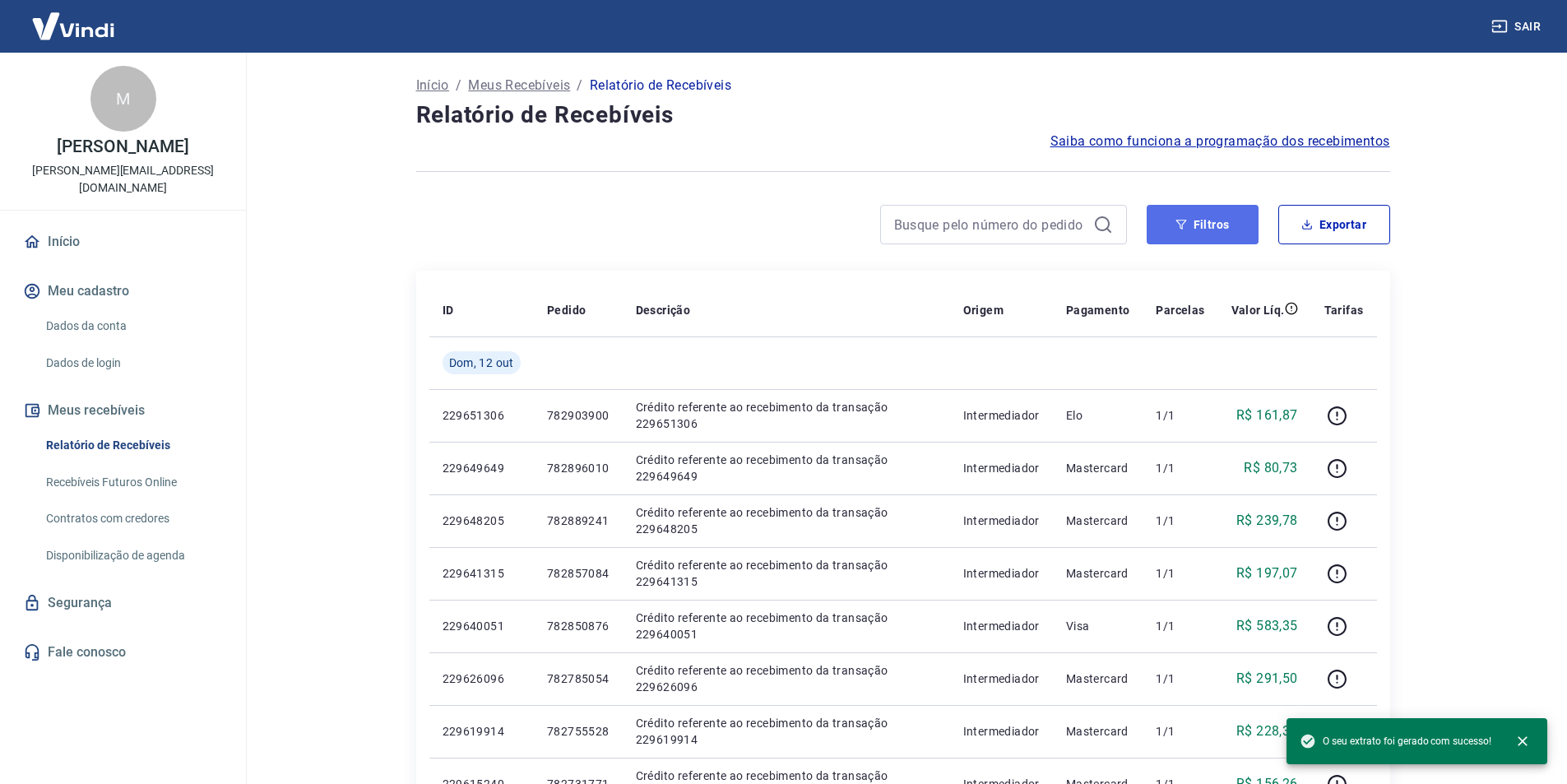
click at [1209, 215] on button "Filtros" at bounding box center [1202, 224] width 112 height 39
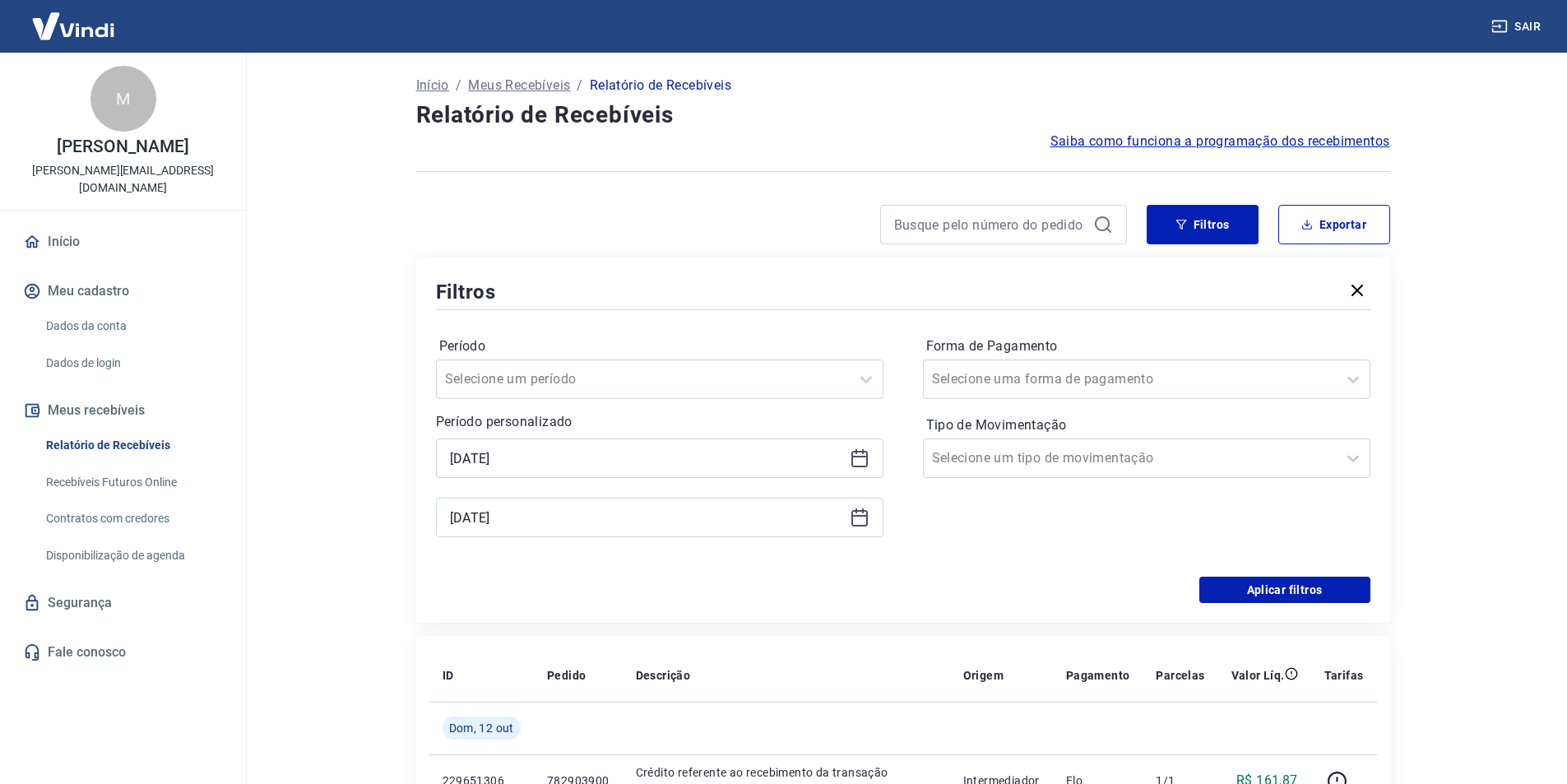
click at [865, 459] on icon at bounding box center [859, 458] width 20 height 20
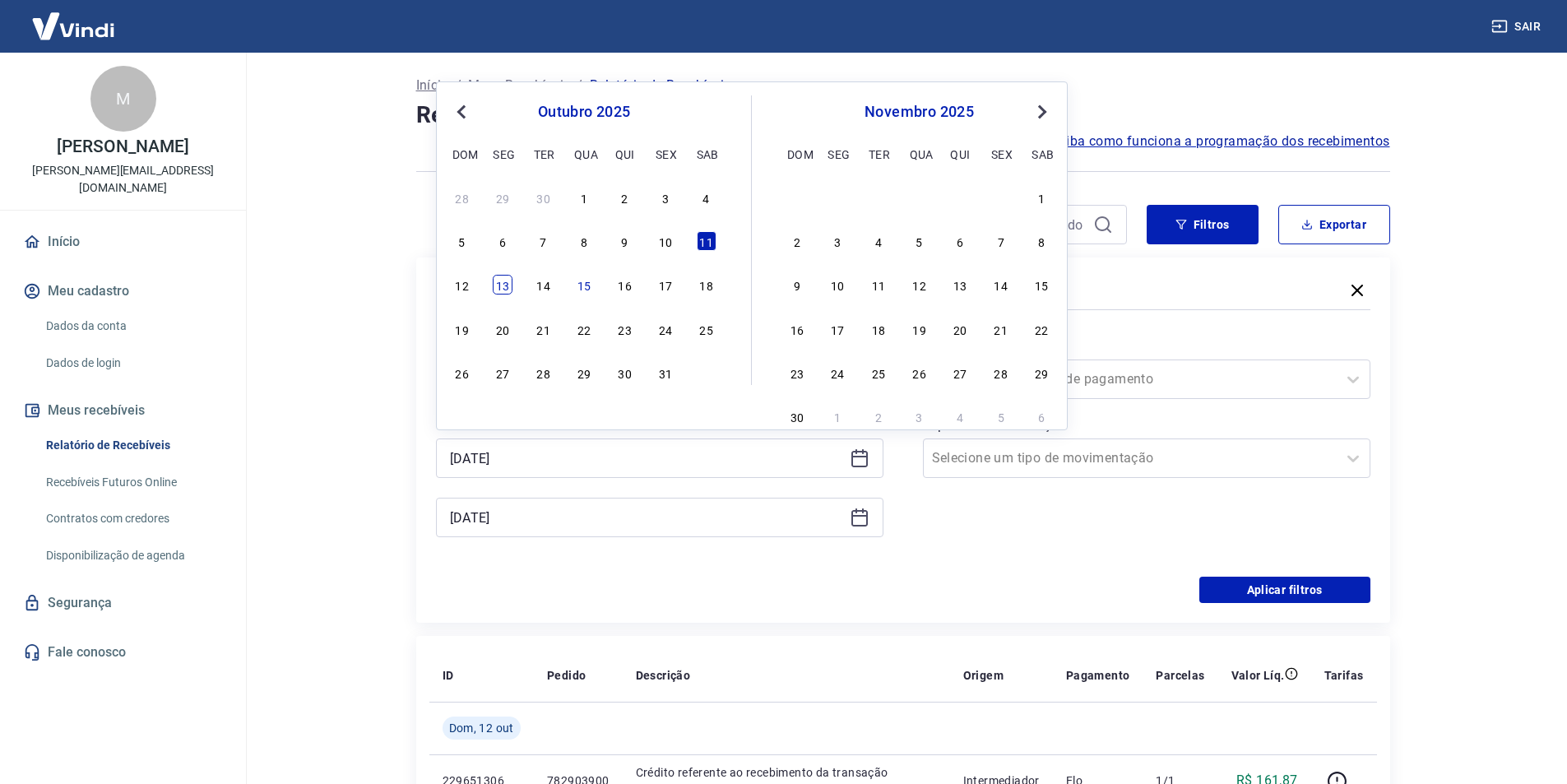
click at [498, 286] on div "13" at bounding box center [502, 284] width 20 height 20
type input "13/10/2025"
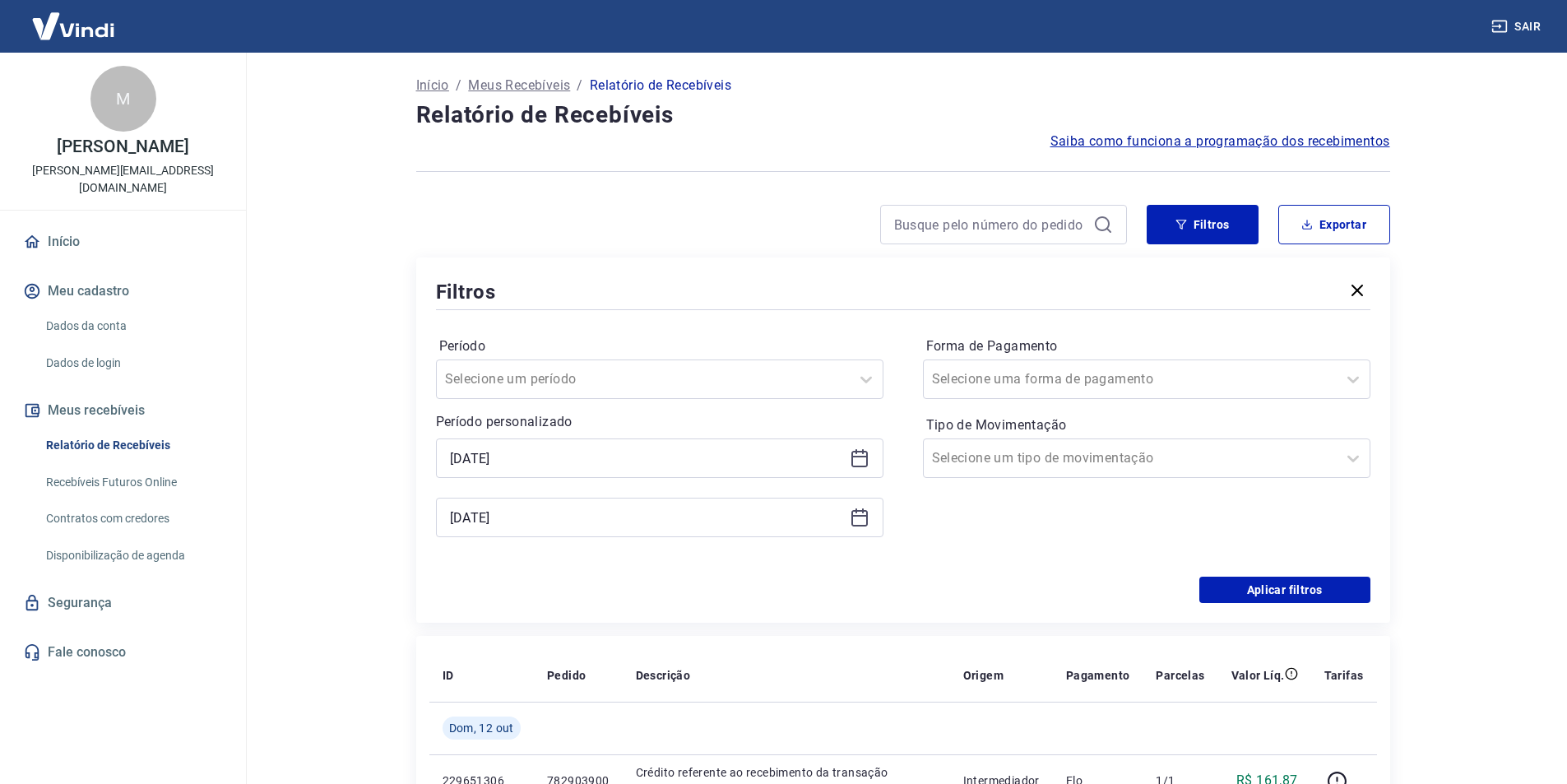
click at [861, 516] on icon at bounding box center [859, 516] width 20 height 20
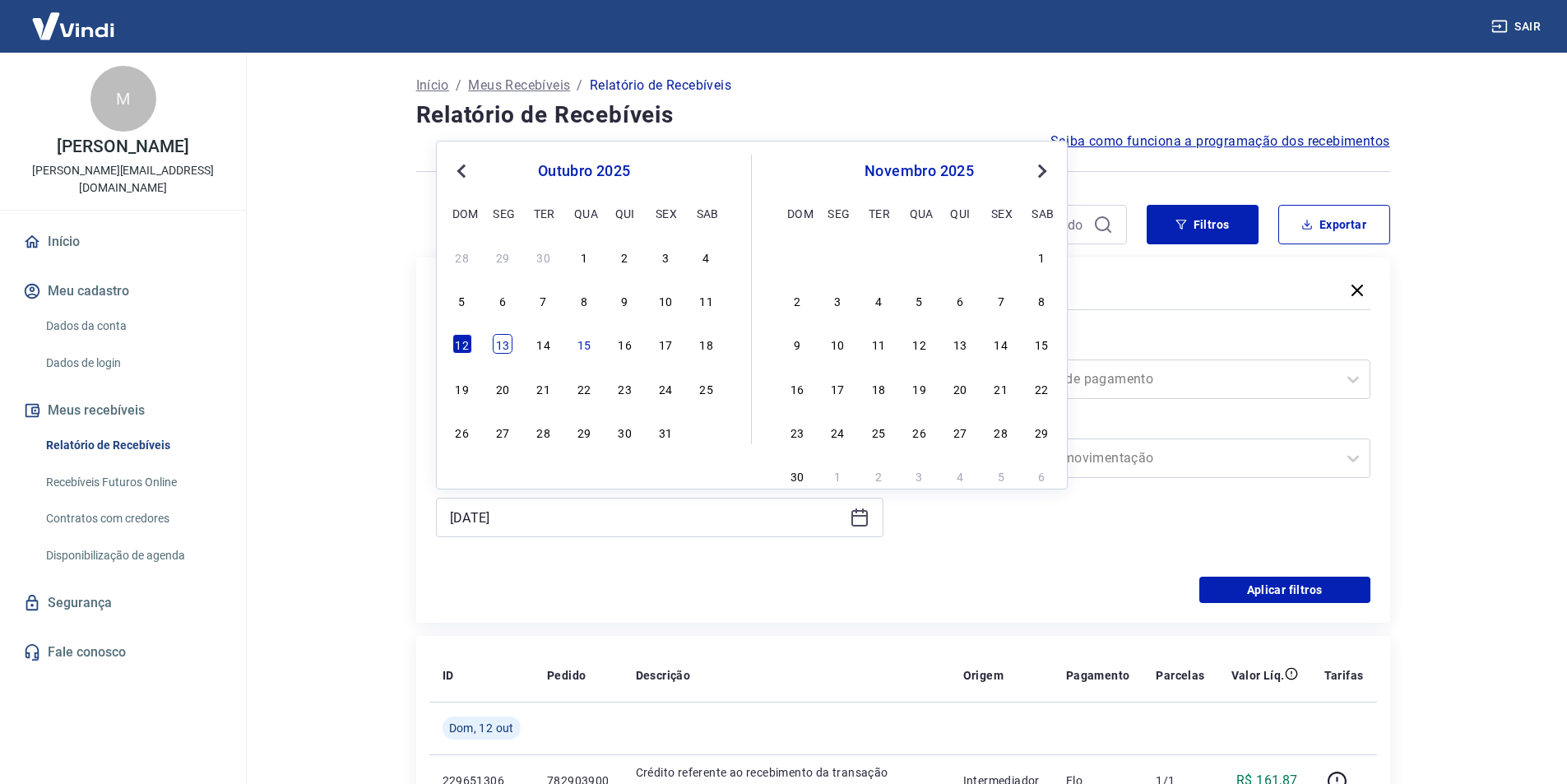
click at [506, 352] on div "13" at bounding box center [502, 343] width 20 height 20
type input "13/10/2025"
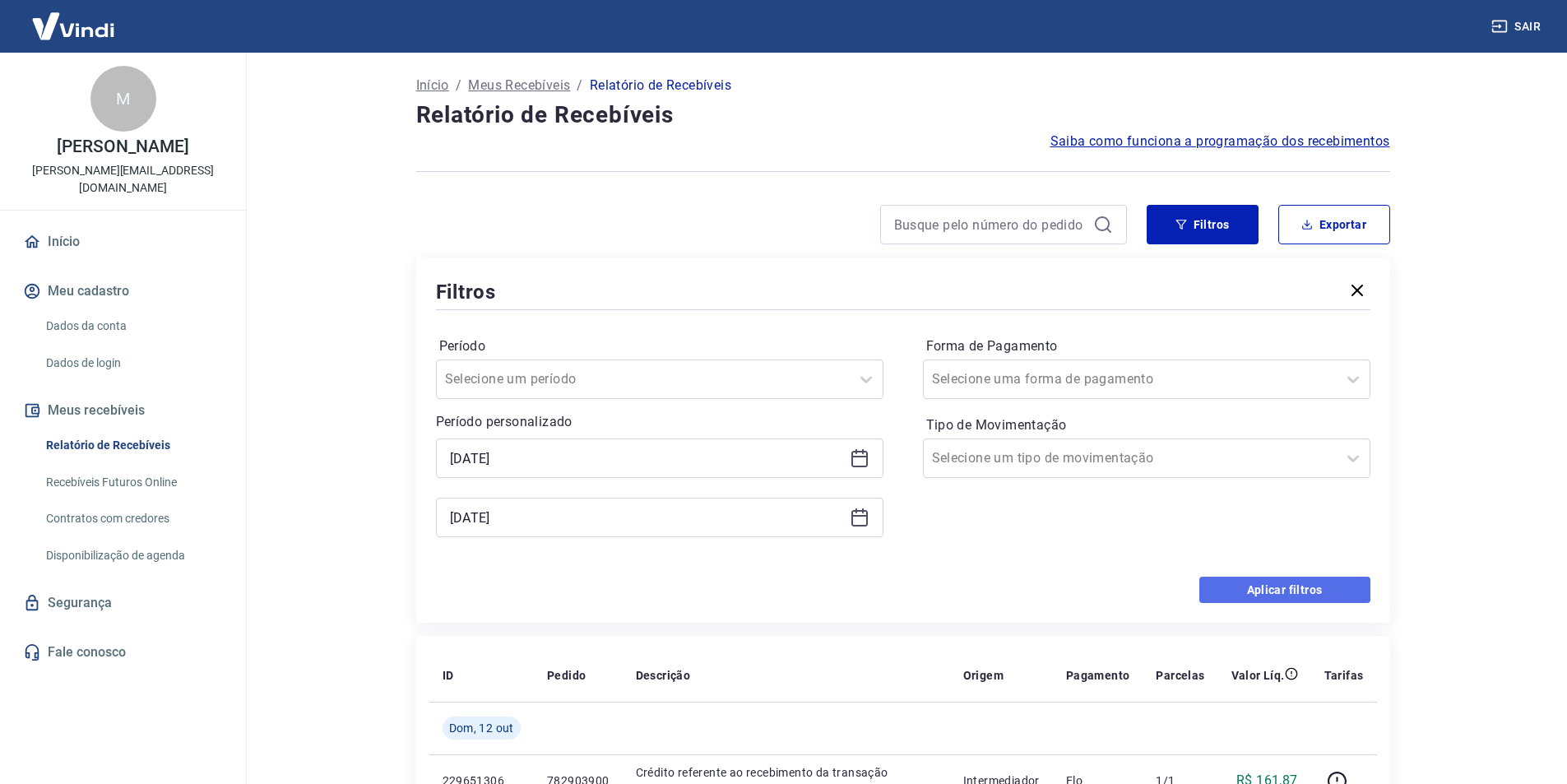
click at [1287, 586] on button "Aplicar filtros" at bounding box center [1285, 589] width 171 height 26
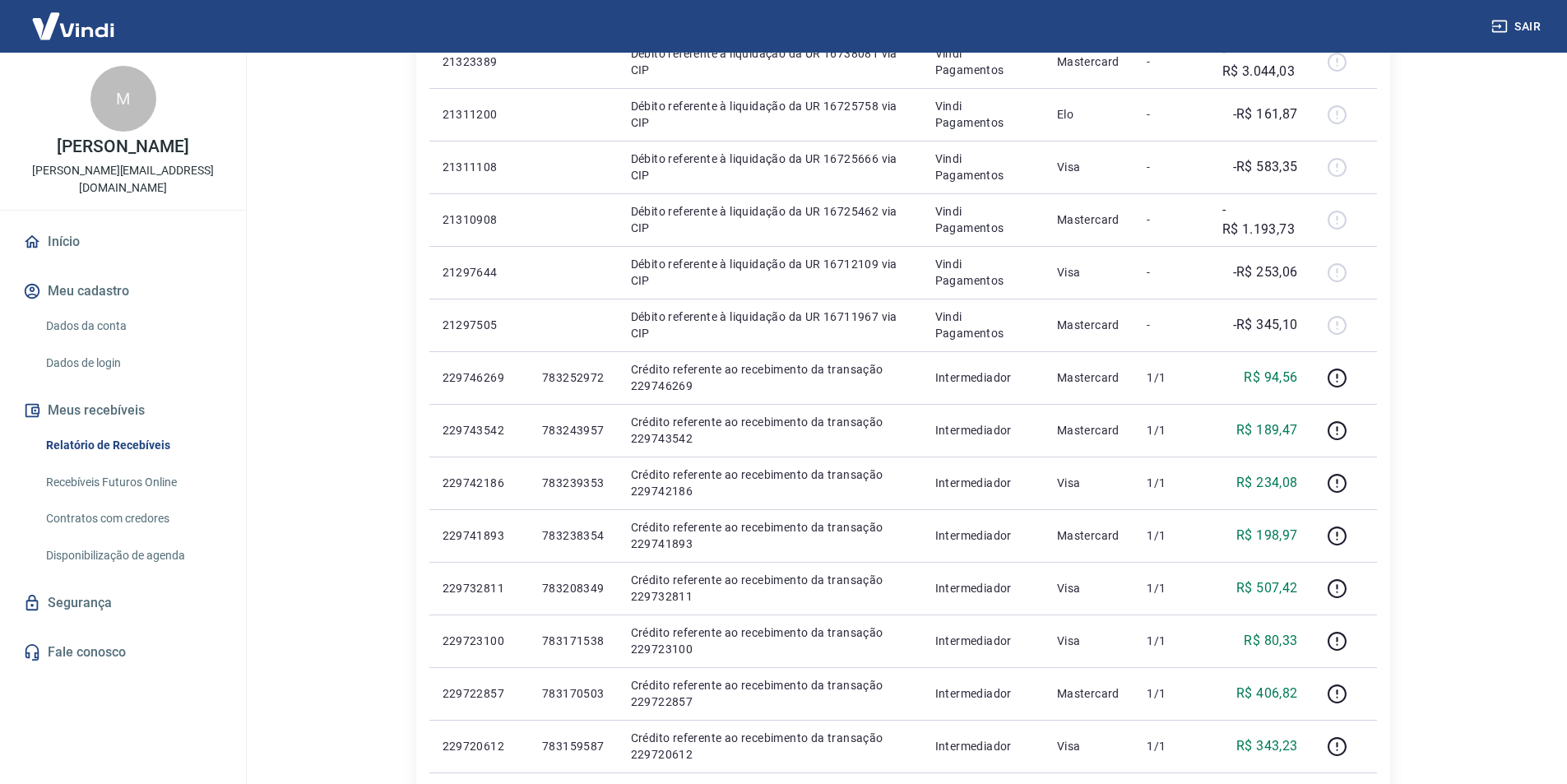
scroll to position [164, 0]
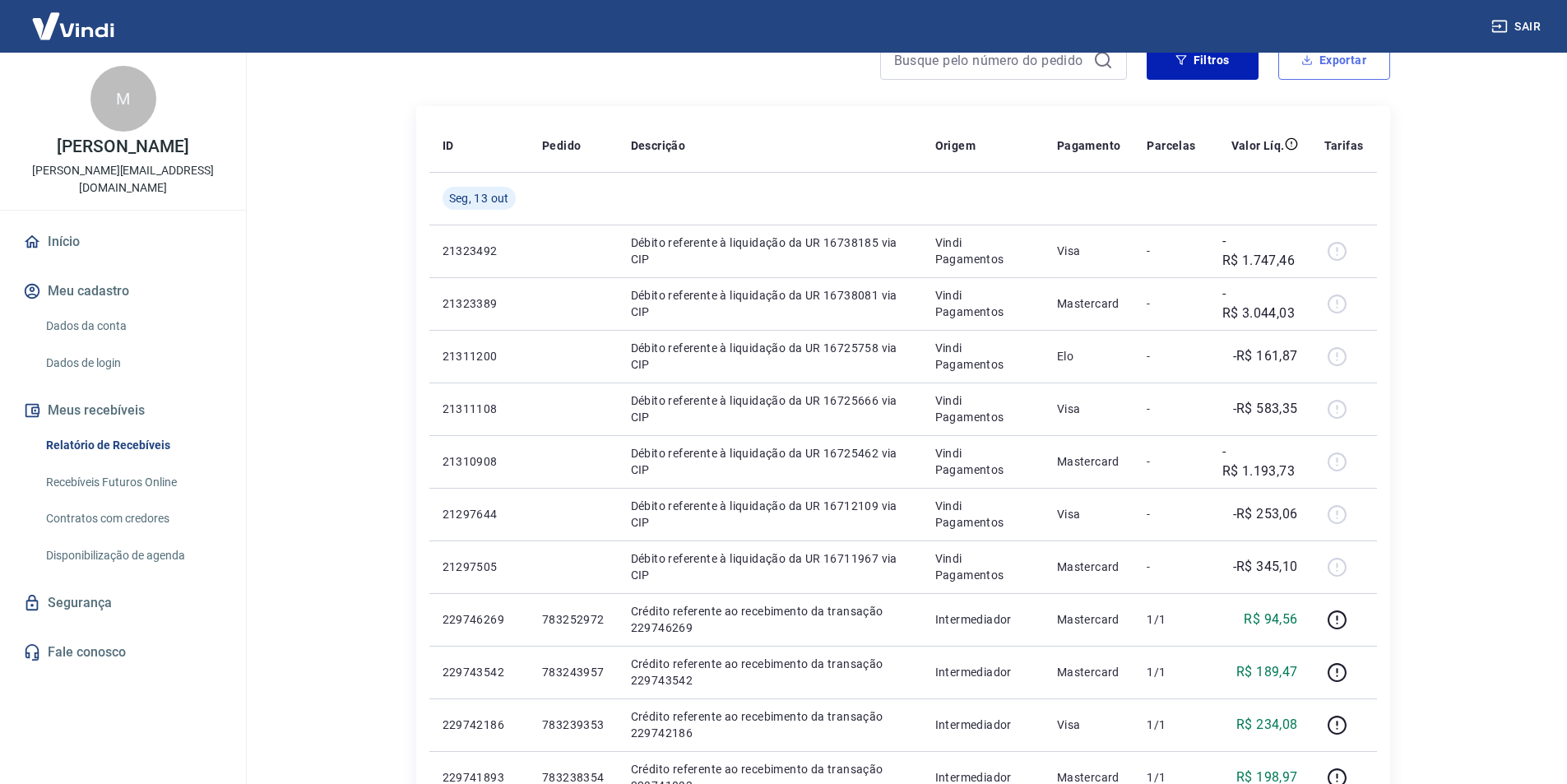
click at [1356, 64] on button "Exportar" at bounding box center [1334, 60] width 112 height 39
type input "13/10/2025"
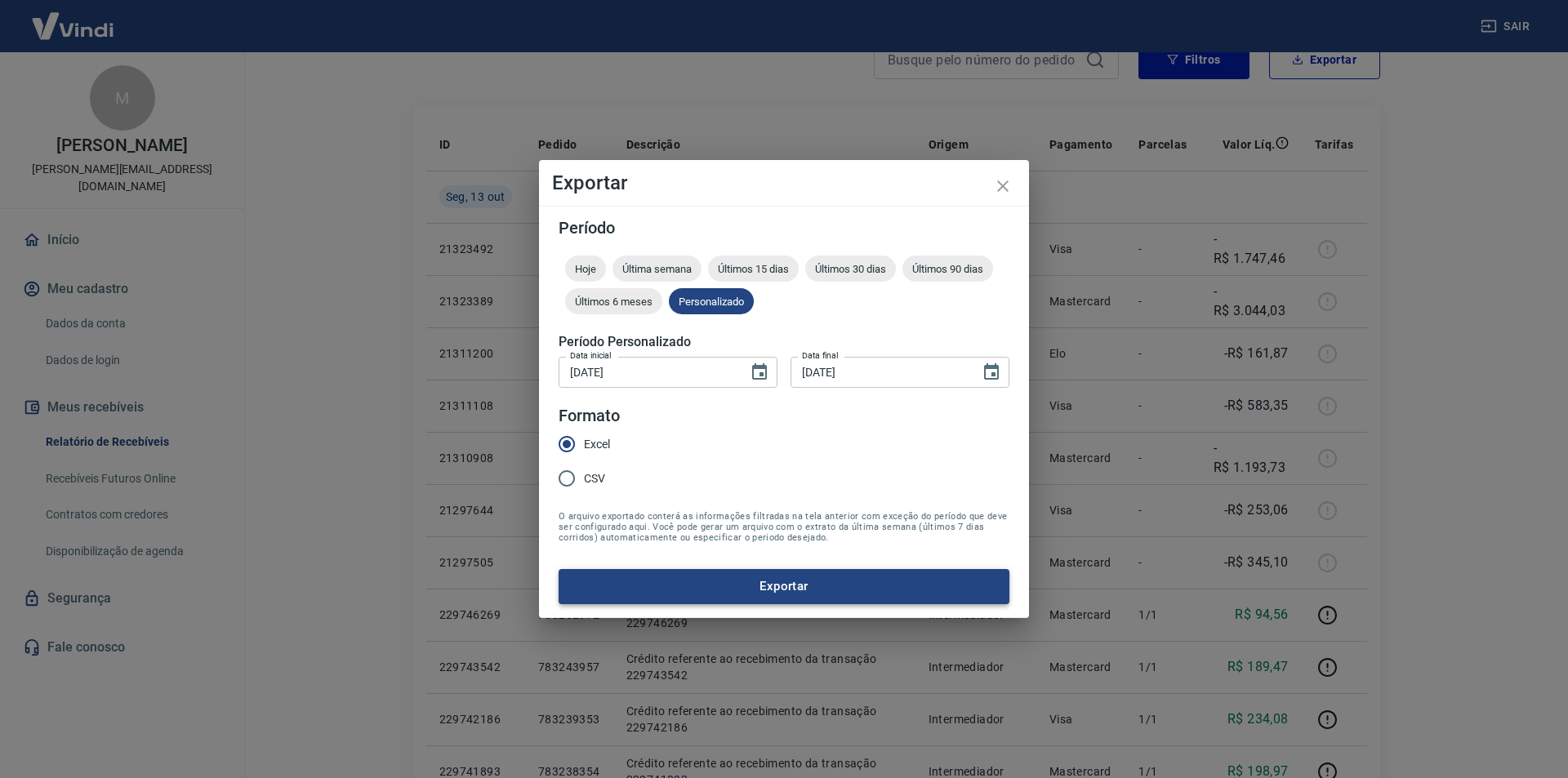
click at [767, 583] on button "Exportar" at bounding box center [784, 586] width 451 height 35
